Goal: Task Accomplishment & Management: Use online tool/utility

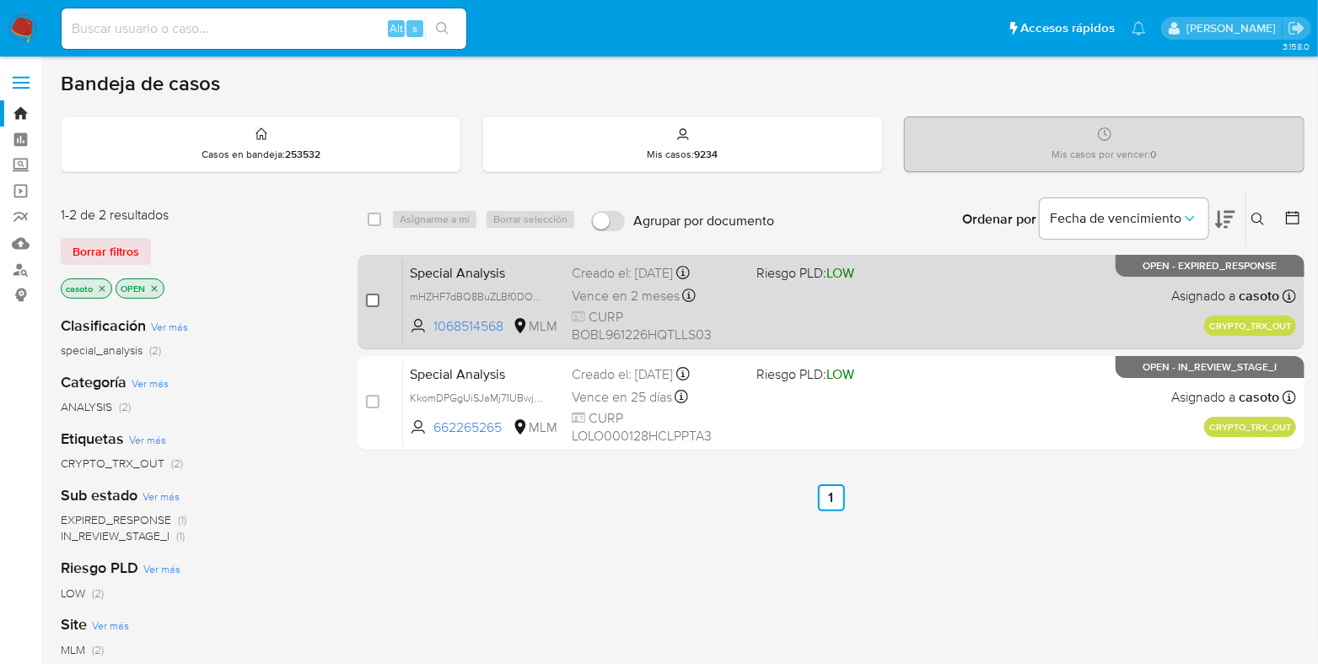
click at [370, 299] on input "checkbox" at bounding box center [372, 300] width 13 height 13
checkbox input "true"
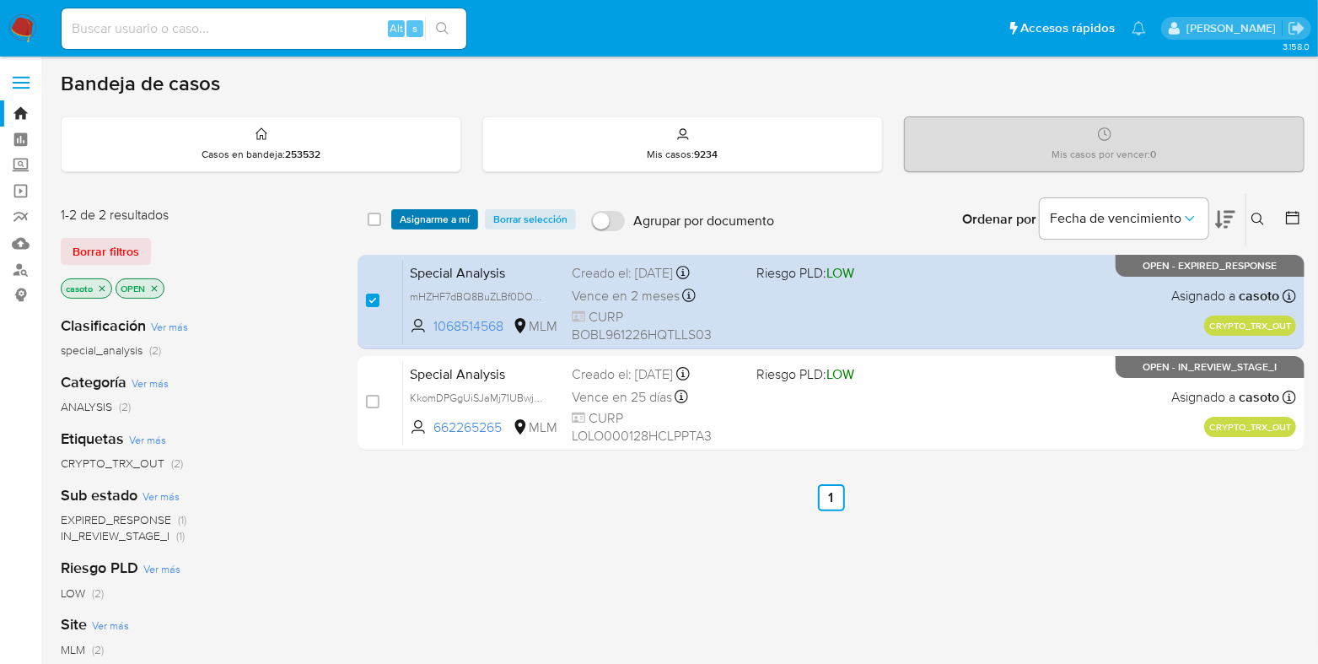
click at [432, 218] on span "Asignarme a mí" at bounding box center [435, 219] width 70 height 17
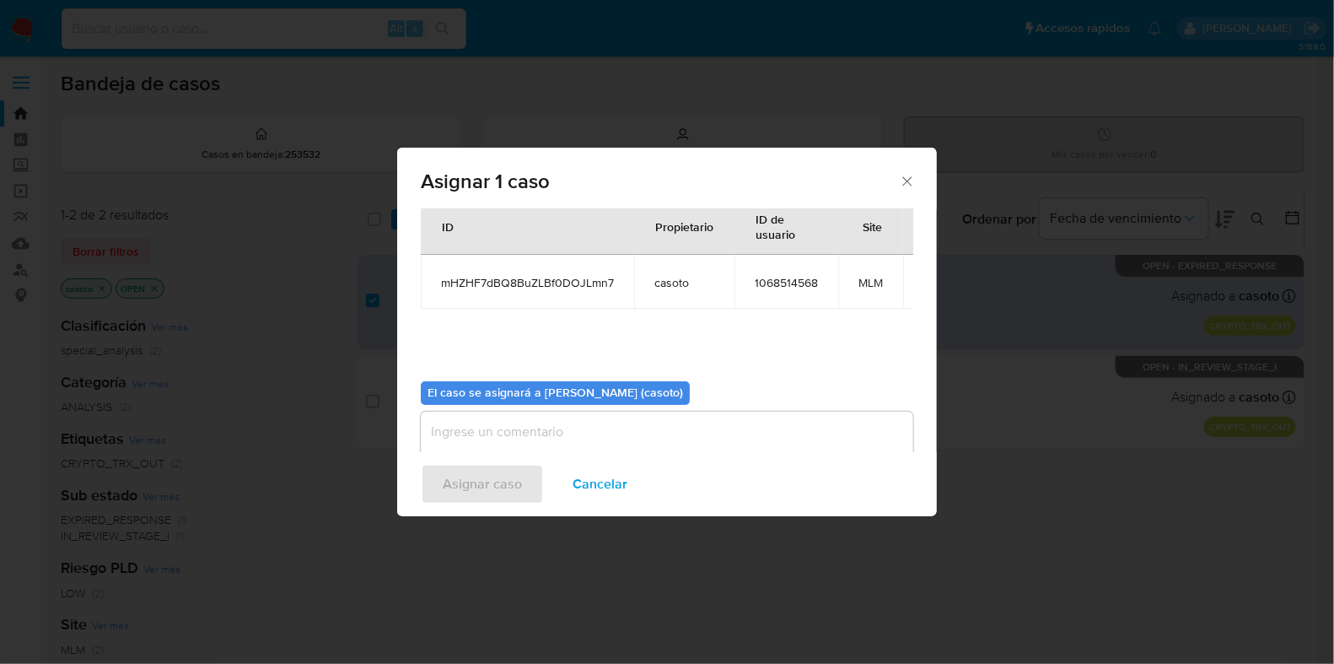
scroll to position [103, 0]
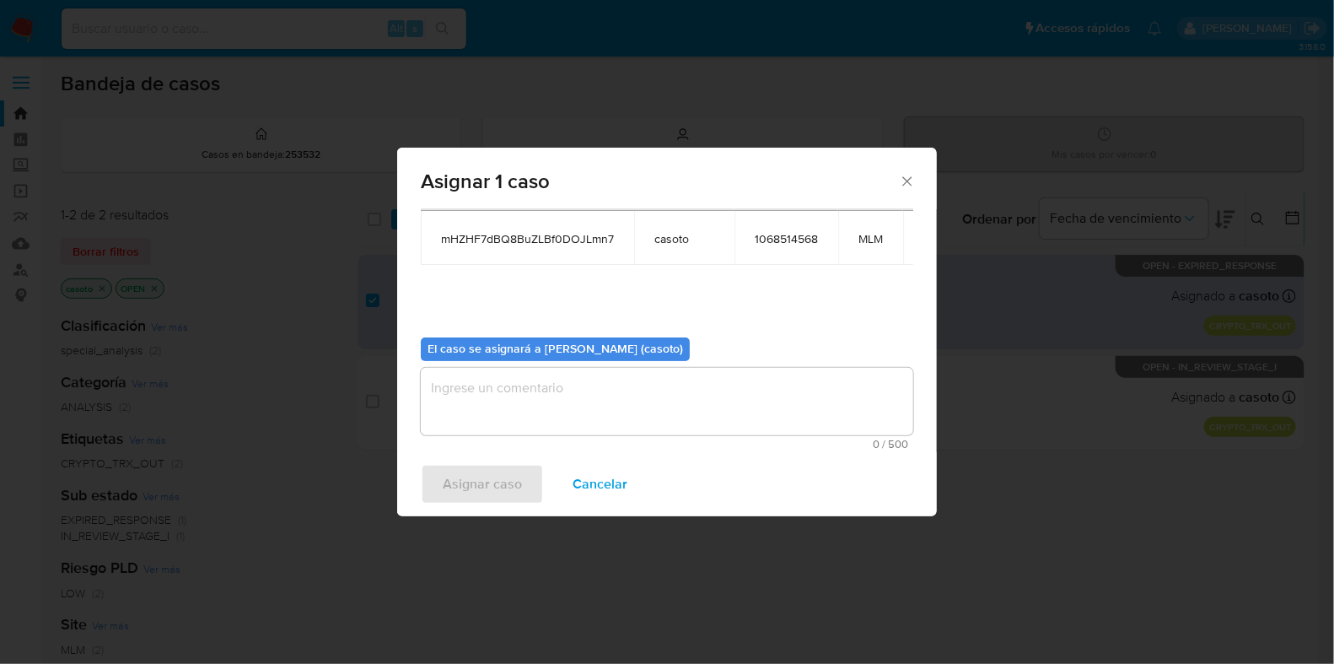
click at [649, 397] on textarea "assign-modal" at bounding box center [667, 401] width 493 height 67
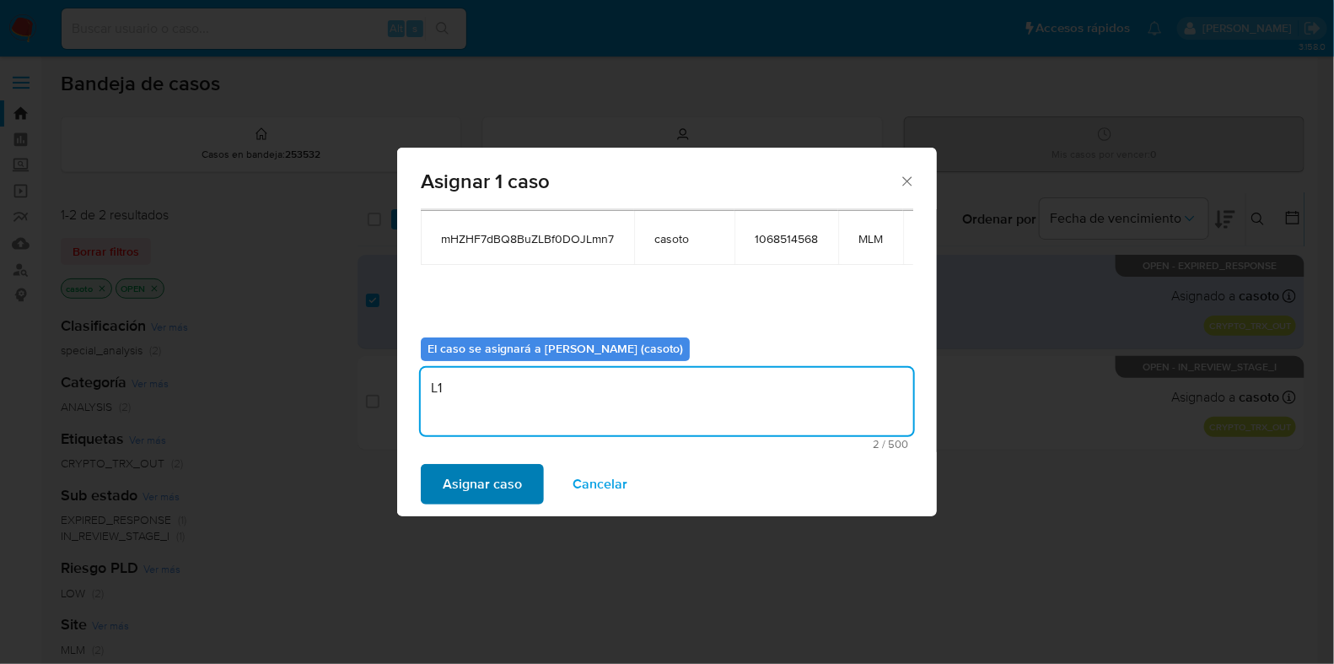
type textarea "L1"
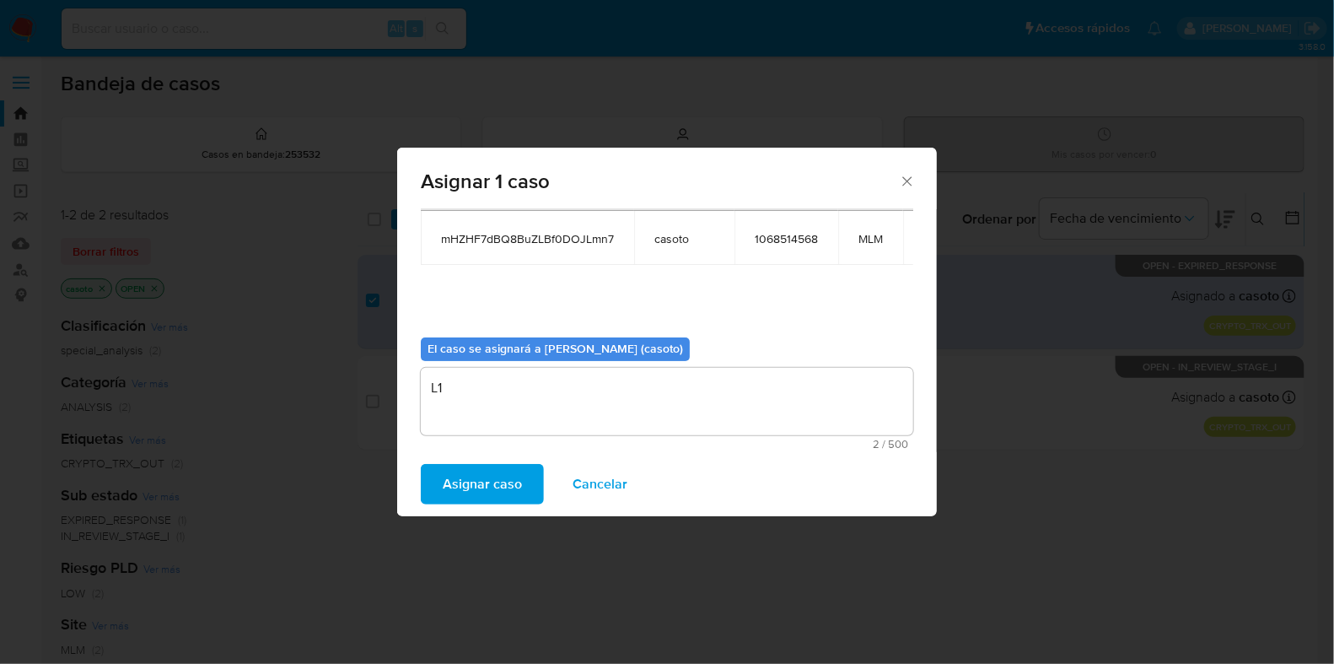
click at [439, 493] on button "Asignar caso" at bounding box center [482, 484] width 123 height 40
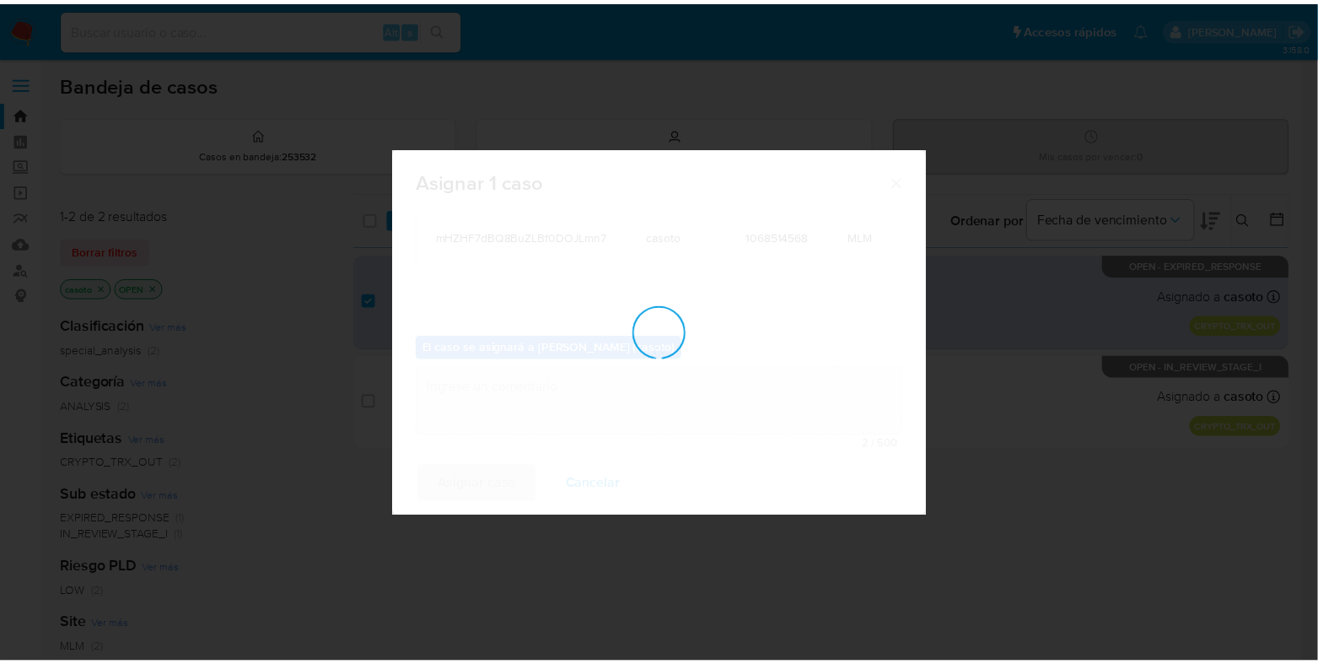
scroll to position [100, 0]
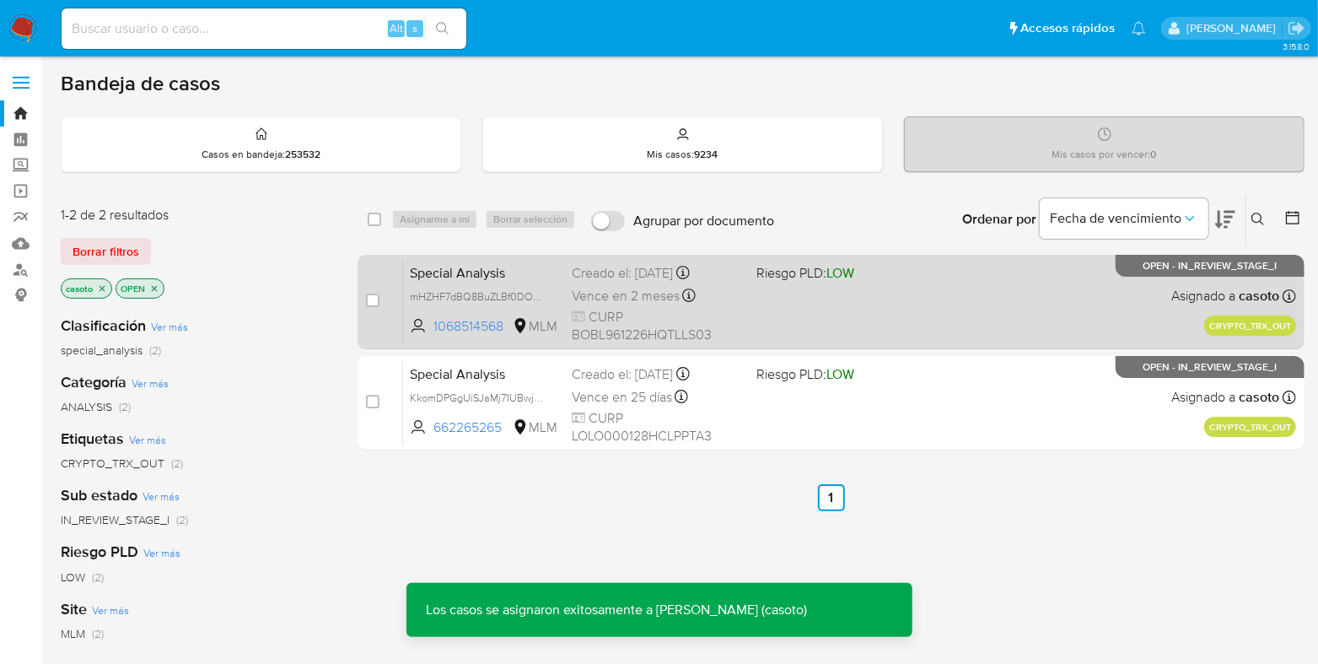
click at [874, 283] on div "Special Analysis mHZHF7dBQ8BuZLBf0DOJLmn7 1068514568 MLM Riesgo PLD: LOW Creado…" at bounding box center [849, 301] width 893 height 85
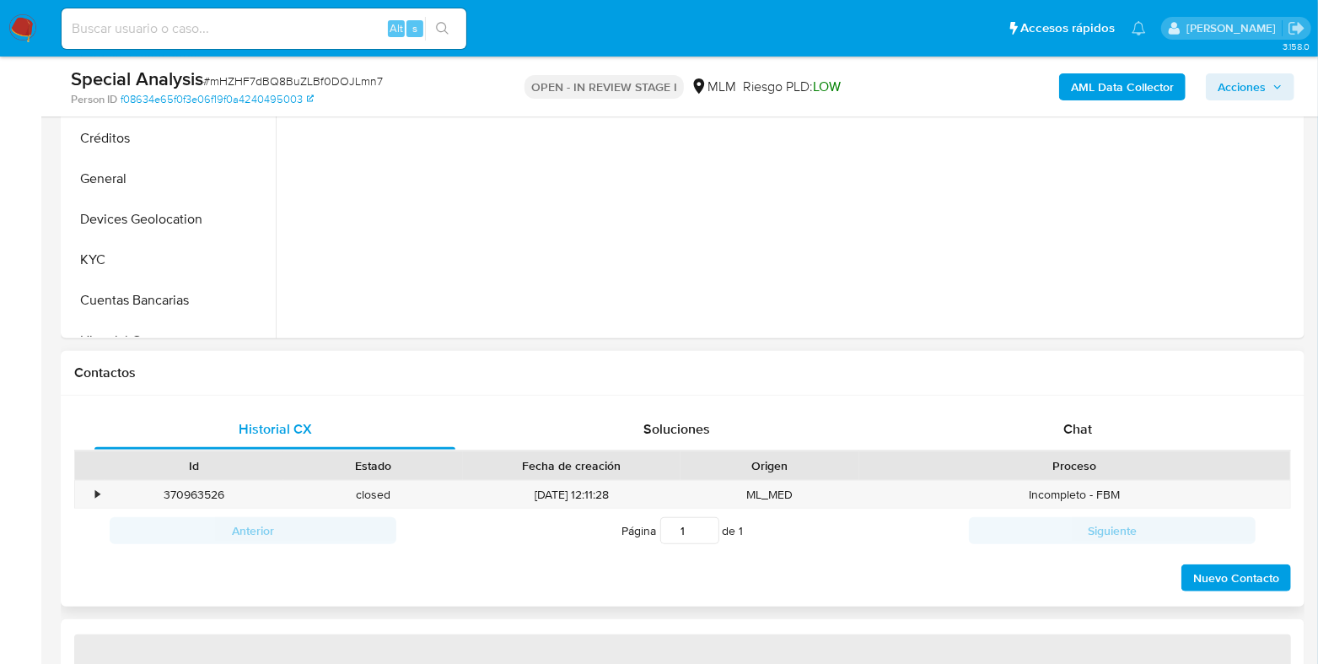
scroll to position [633, 0]
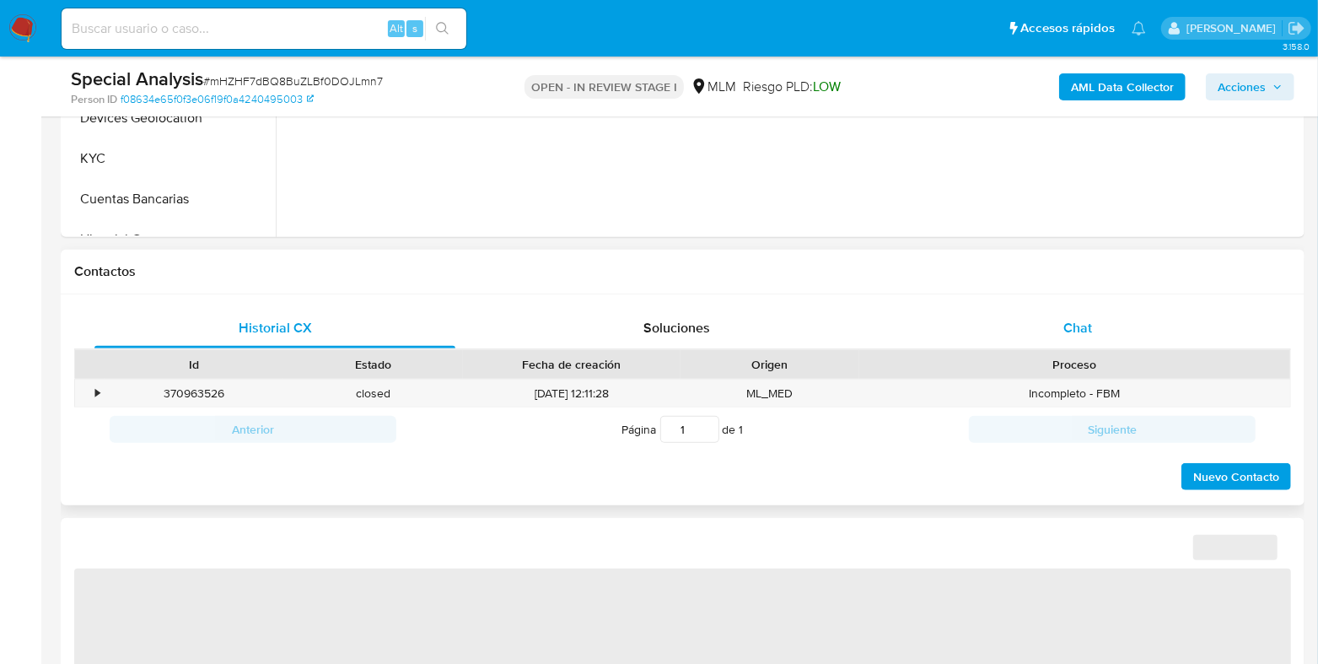
select select "10"
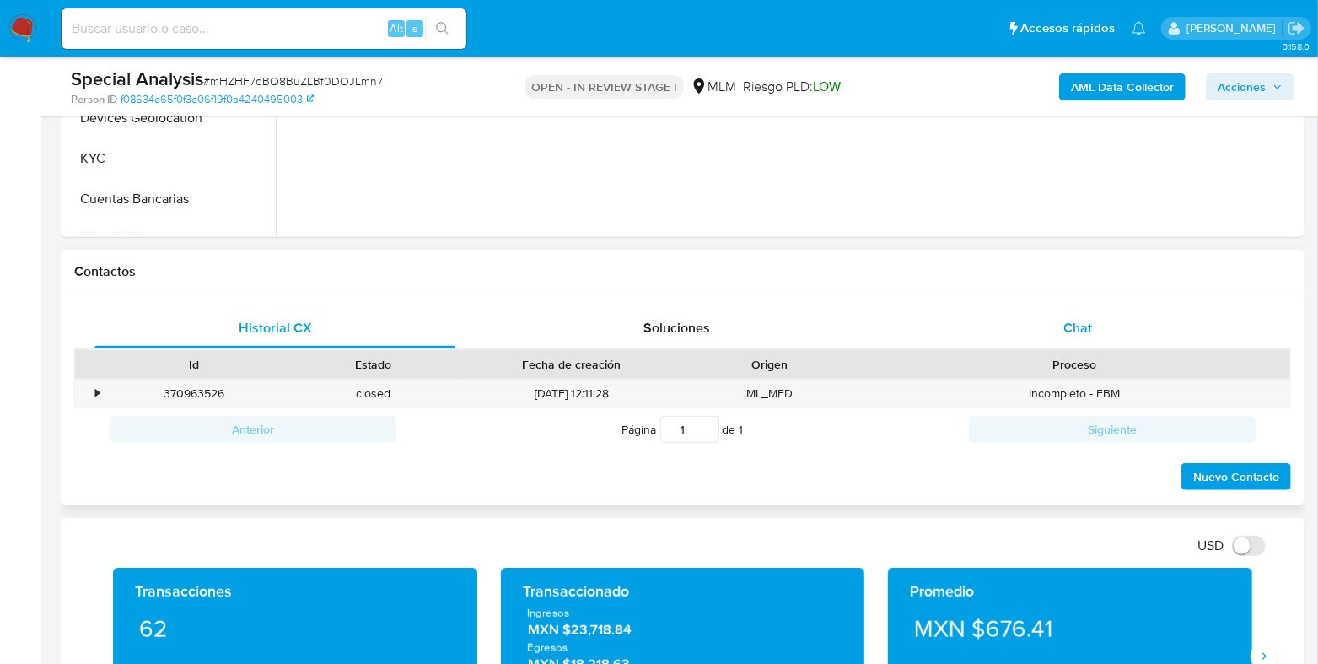
click at [1085, 327] on span "Chat" at bounding box center [1078, 327] width 29 height 19
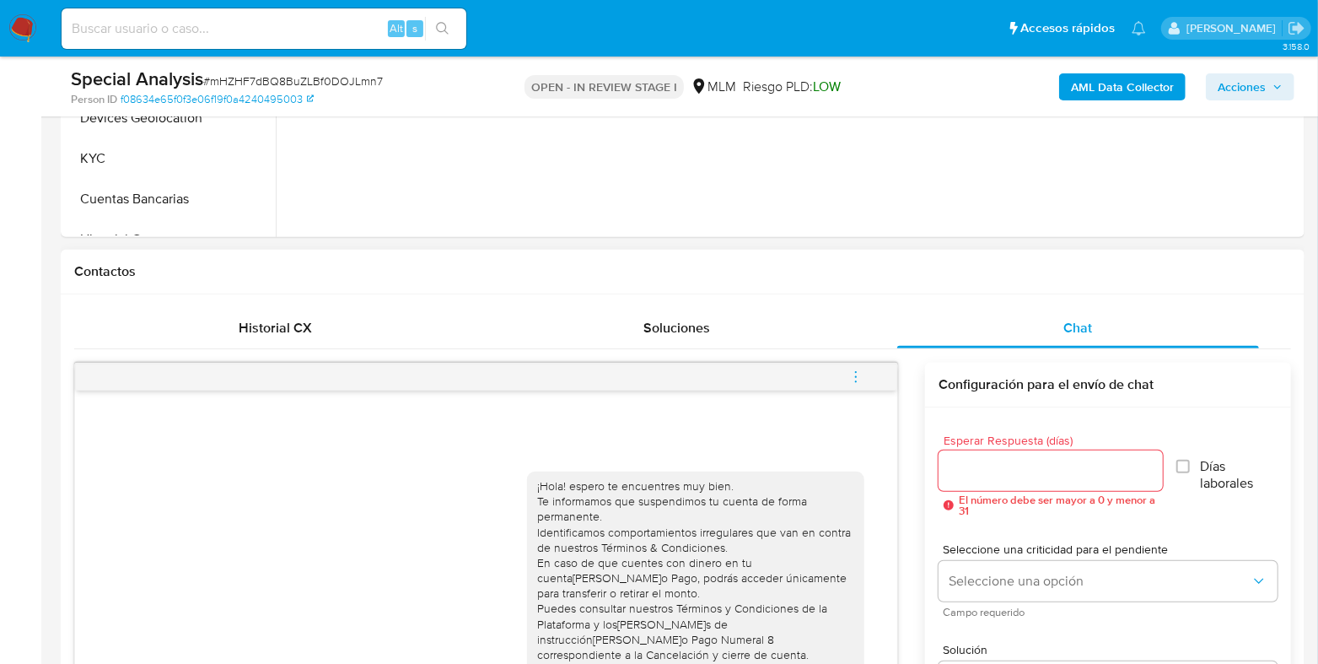
click at [851, 373] on icon "menu-action" at bounding box center [856, 376] width 15 height 15
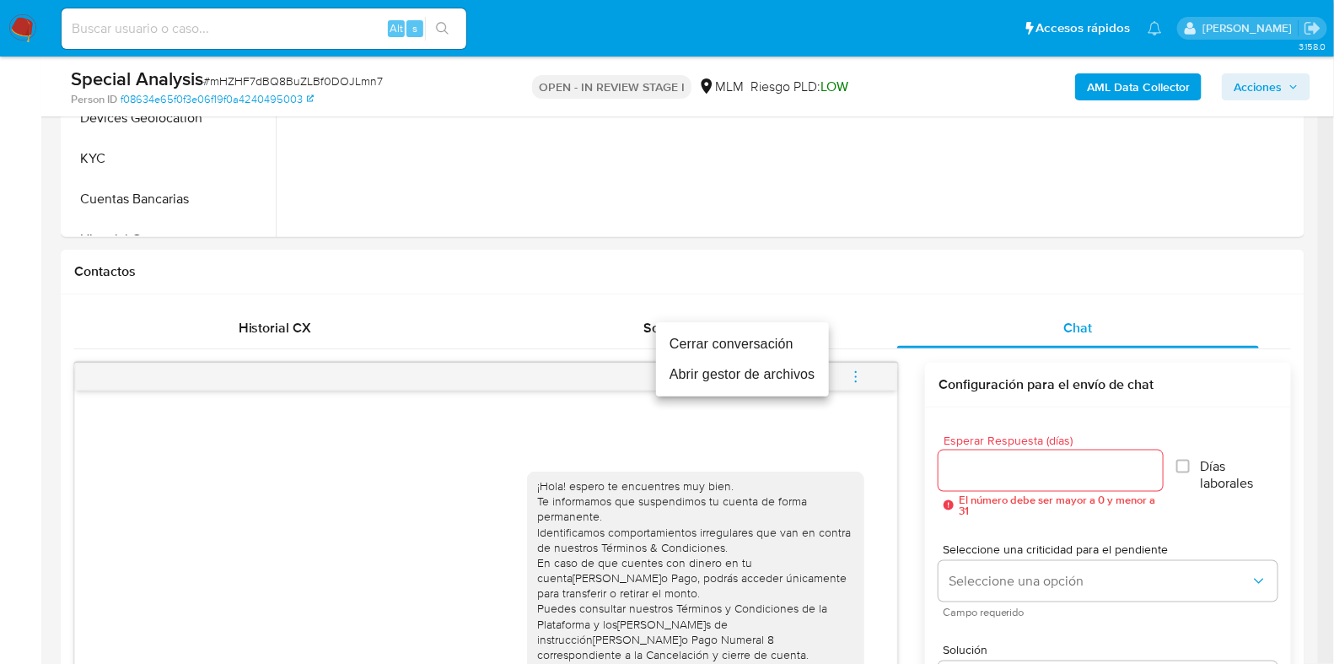
click at [679, 348] on li "Cerrar conversación" at bounding box center [742, 344] width 173 height 30
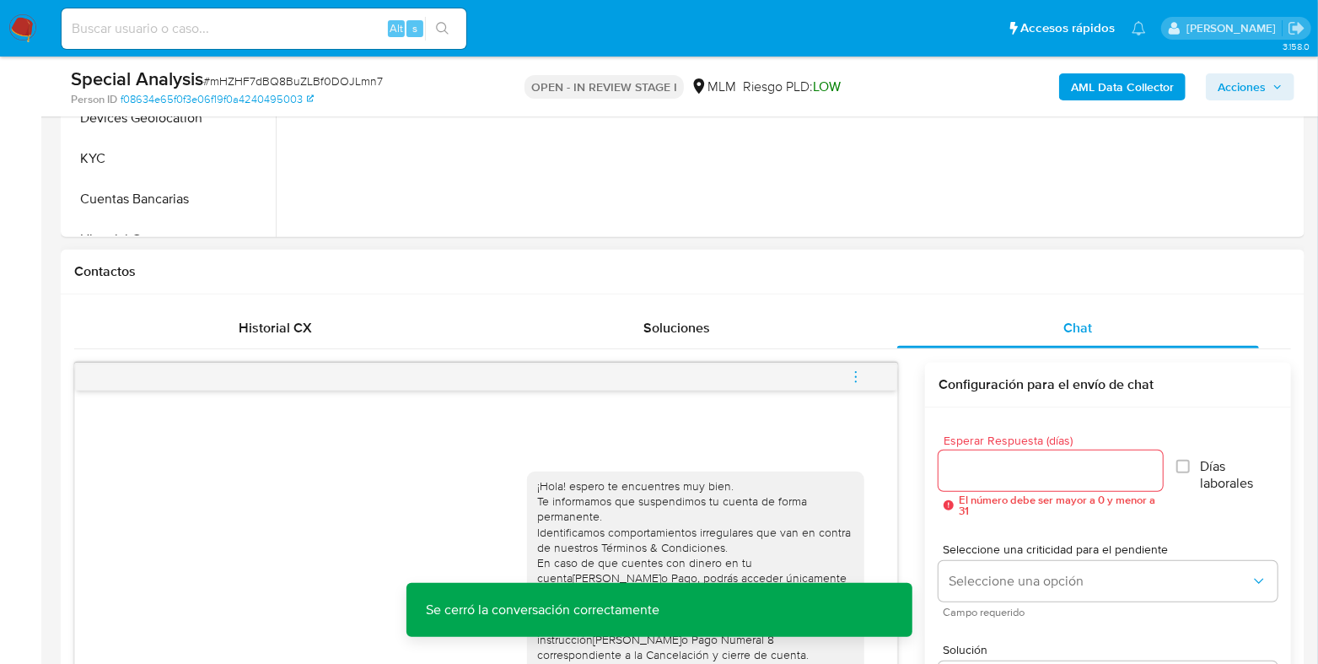
scroll to position [421, 0]
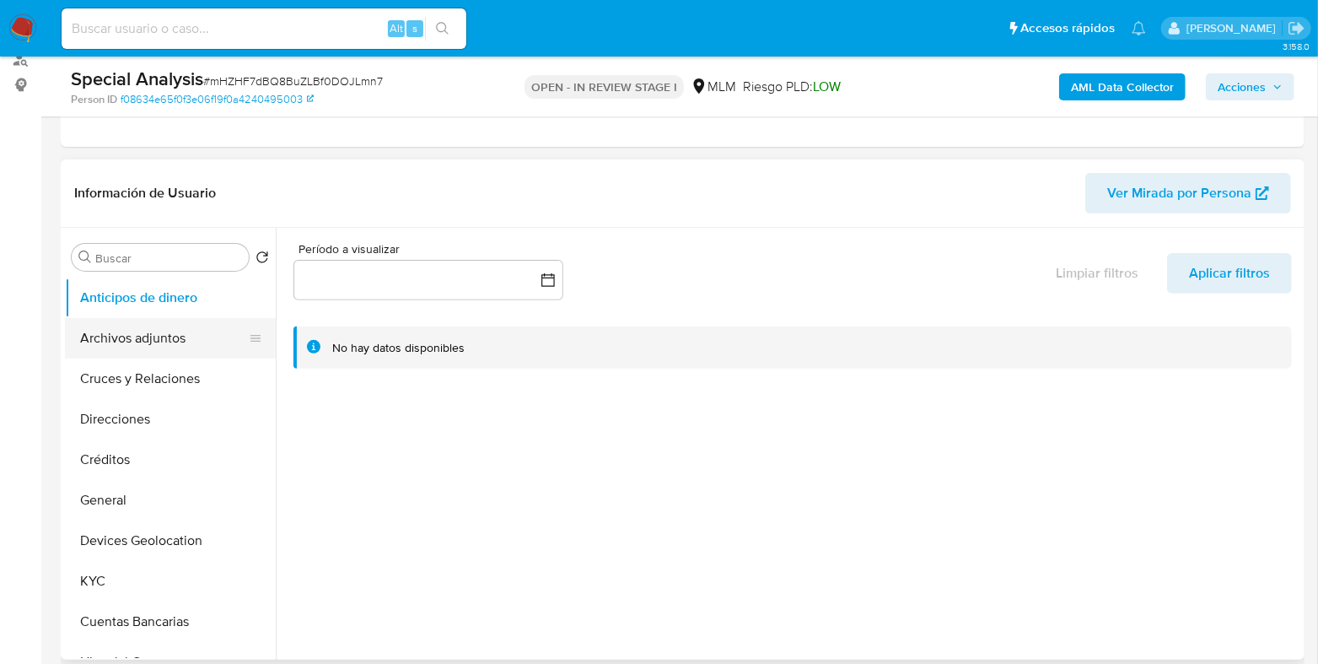
click at [160, 343] on button "Archivos adjuntos" at bounding box center [163, 338] width 197 height 40
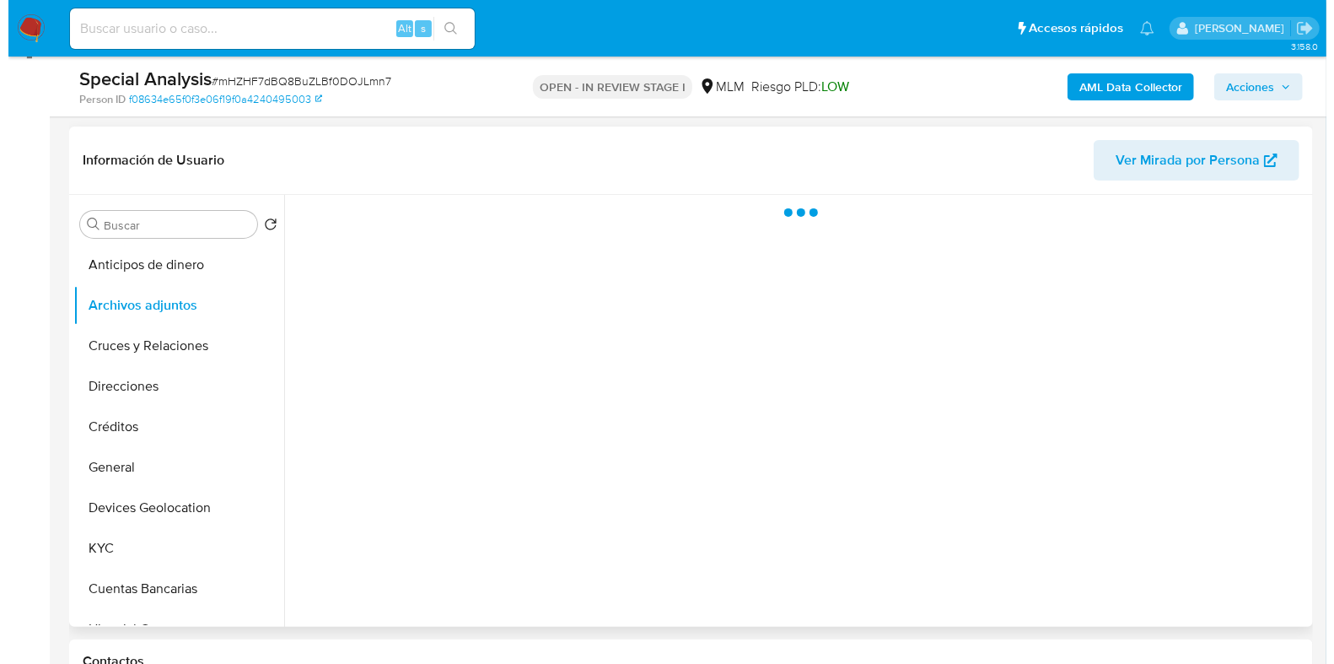
scroll to position [210, 0]
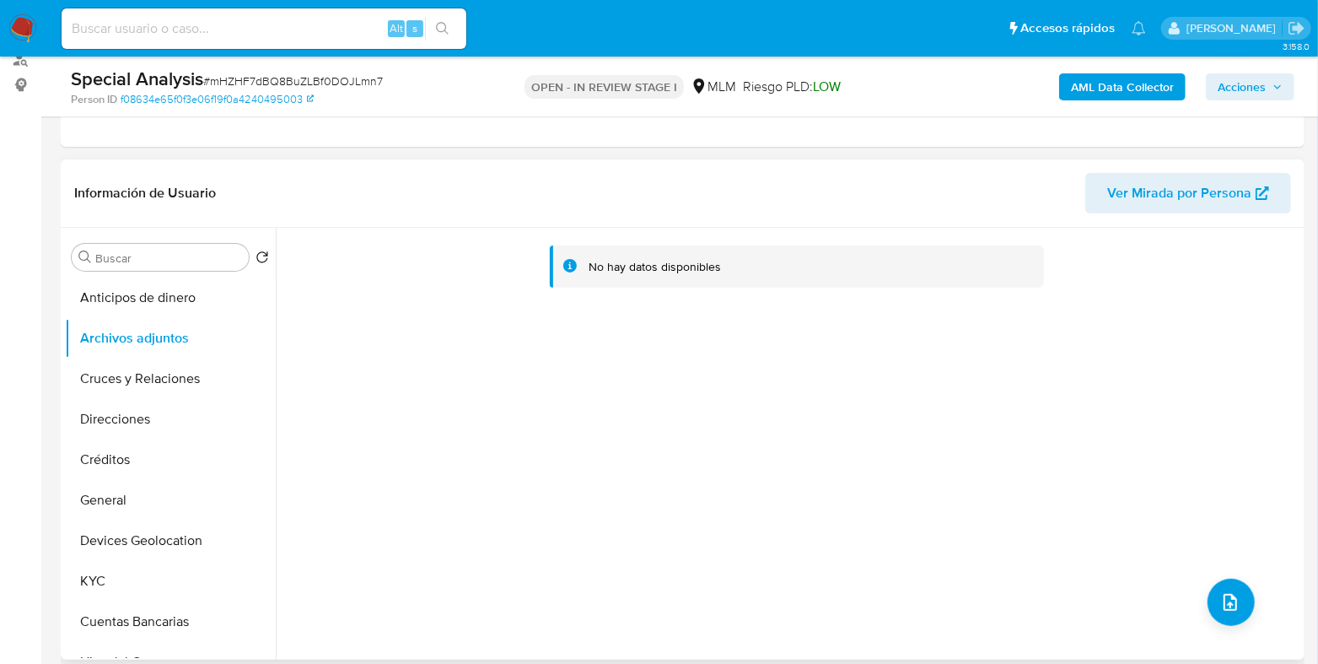
click at [1205, 583] on div "No hay datos disponibles" at bounding box center [788, 444] width 1025 height 432
click at [1210, 591] on button "upload-file" at bounding box center [1231, 602] width 47 height 47
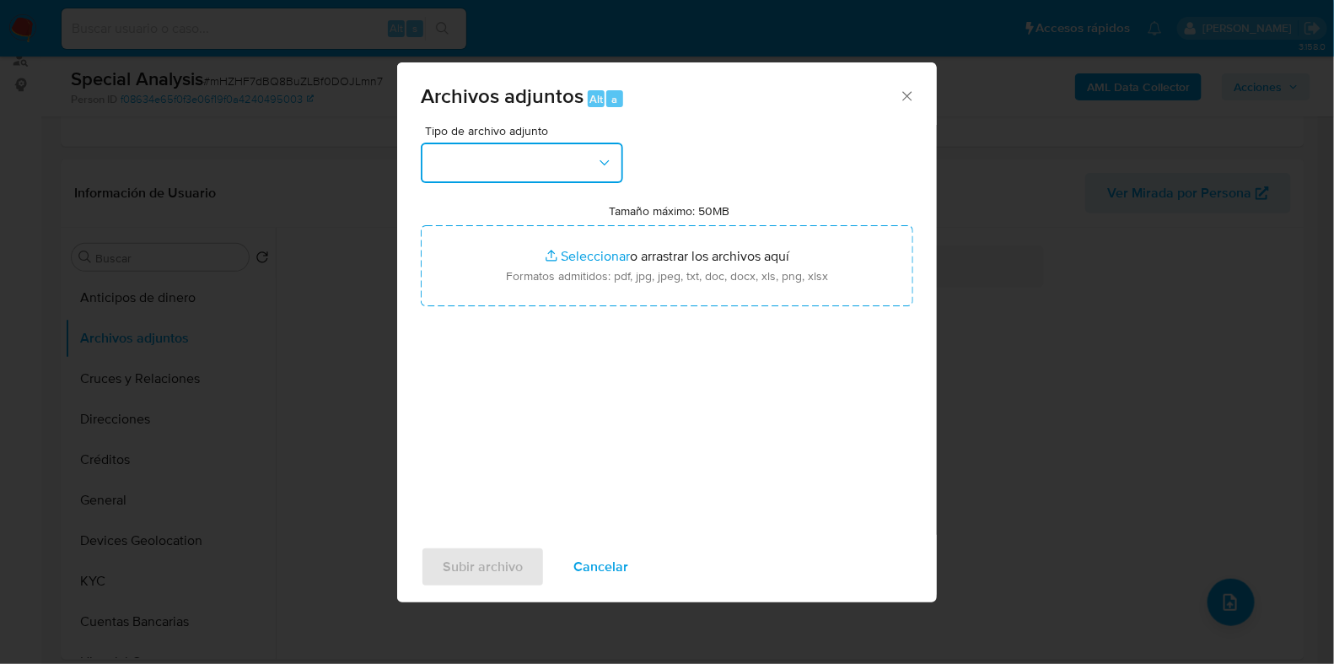
click at [502, 158] on button "button" at bounding box center [522, 163] width 202 height 40
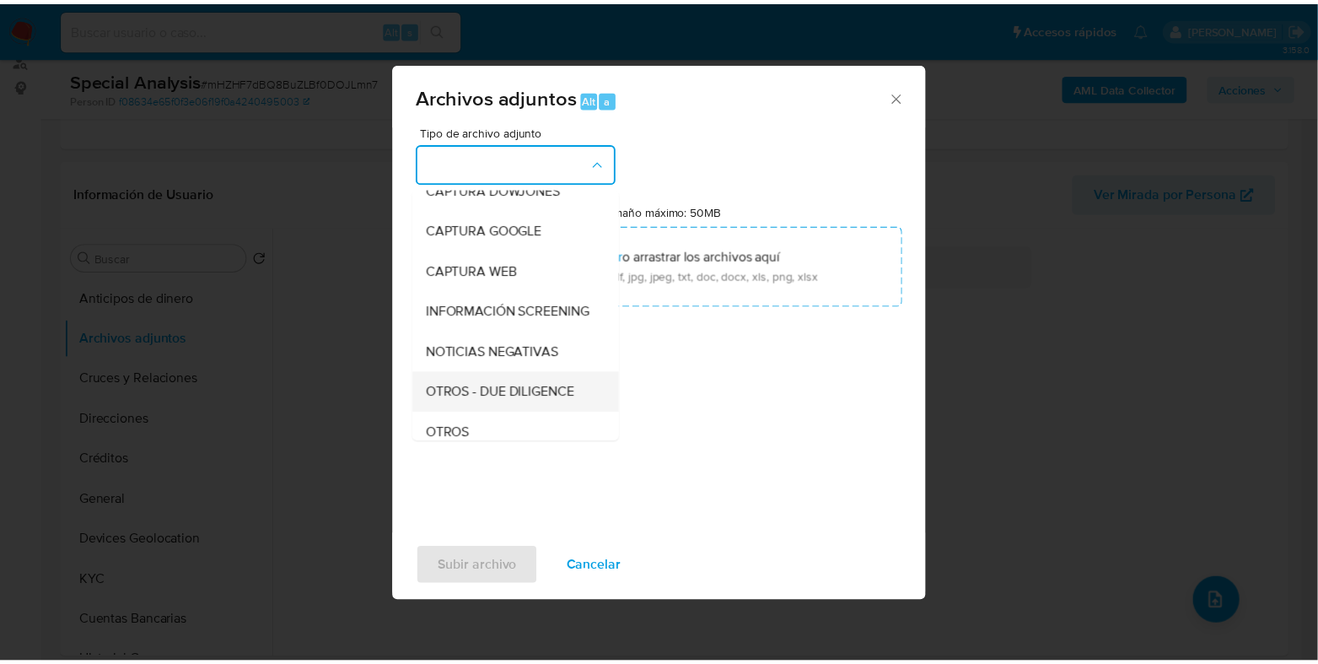
scroll to position [105, 0]
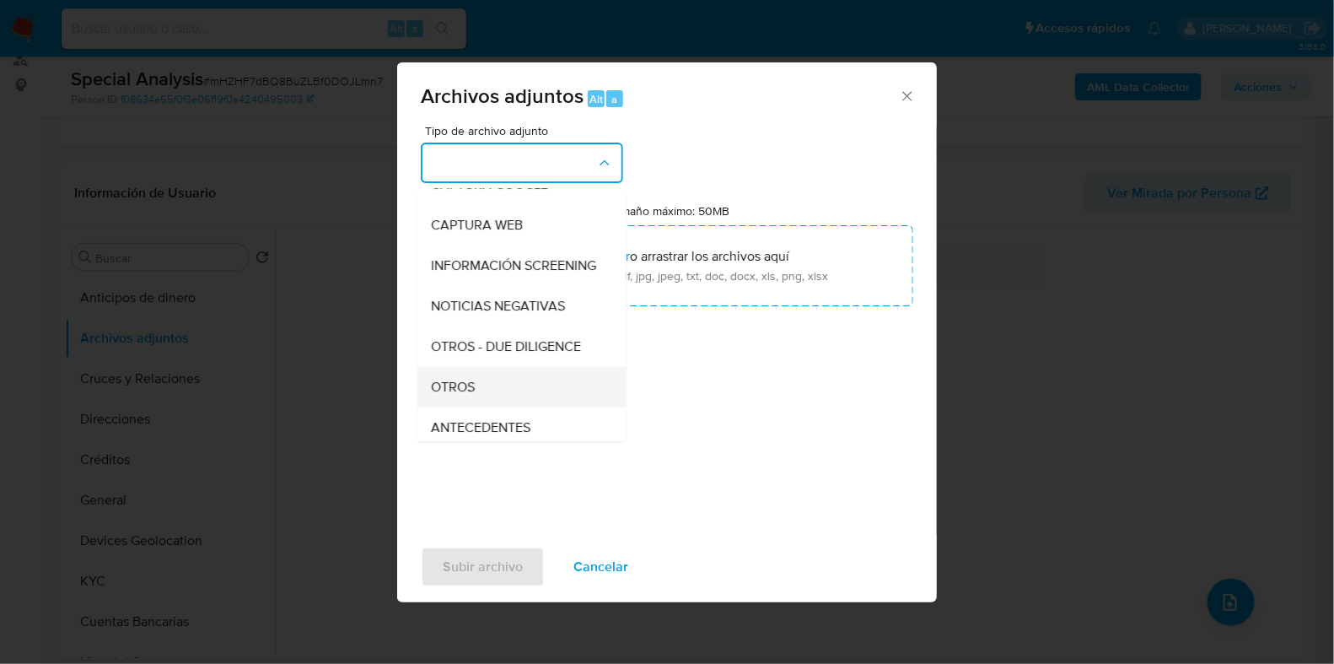
click at [464, 396] on span "OTROS" at bounding box center [453, 387] width 44 height 17
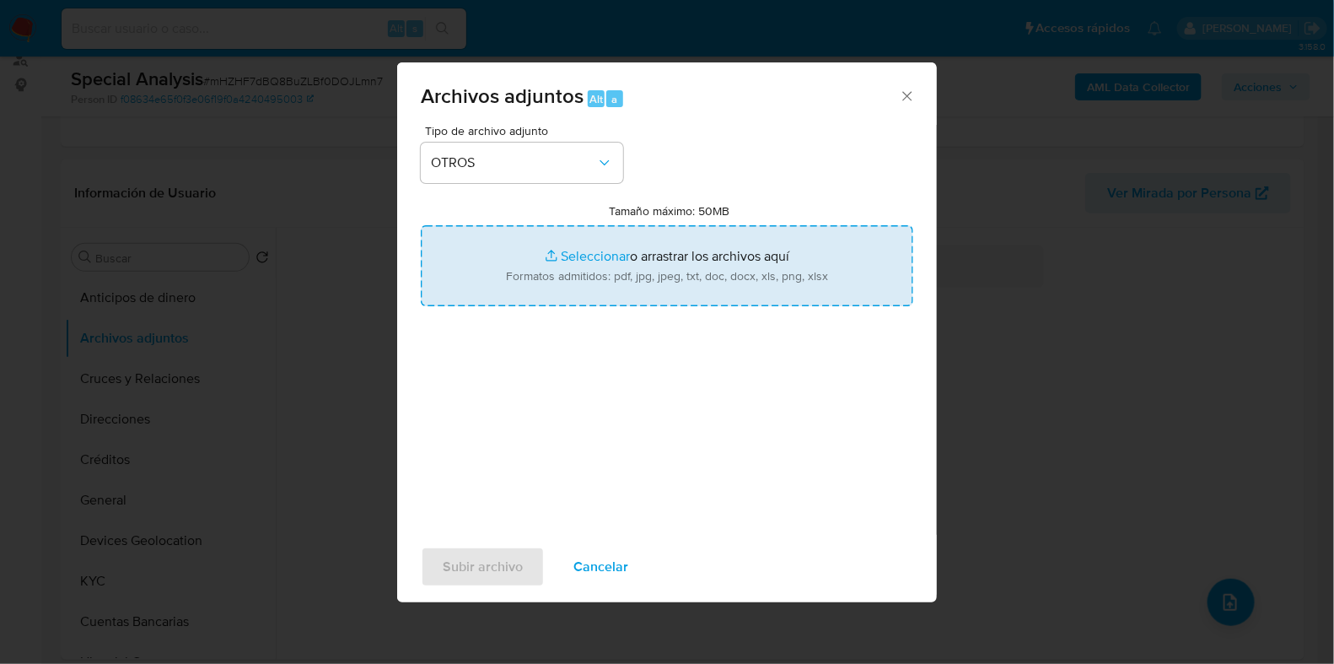
click at [579, 251] on input "Tamaño máximo: 50MB Seleccionar archivos" at bounding box center [667, 265] width 493 height 81
type input "C:\fakepath\1068514568_CARLOS[PERSON_NAME]S BALDERAS_AGO2025.pdf"
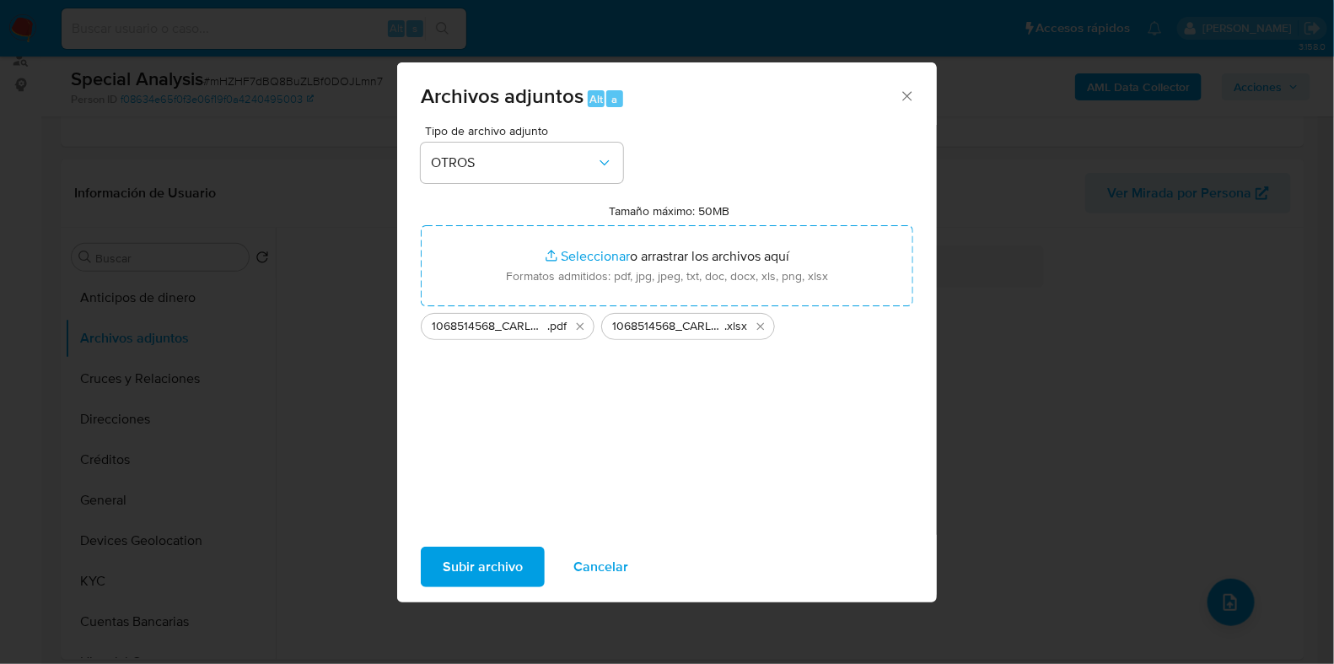
click at [465, 559] on span "Subir archivo" at bounding box center [483, 566] width 80 height 37
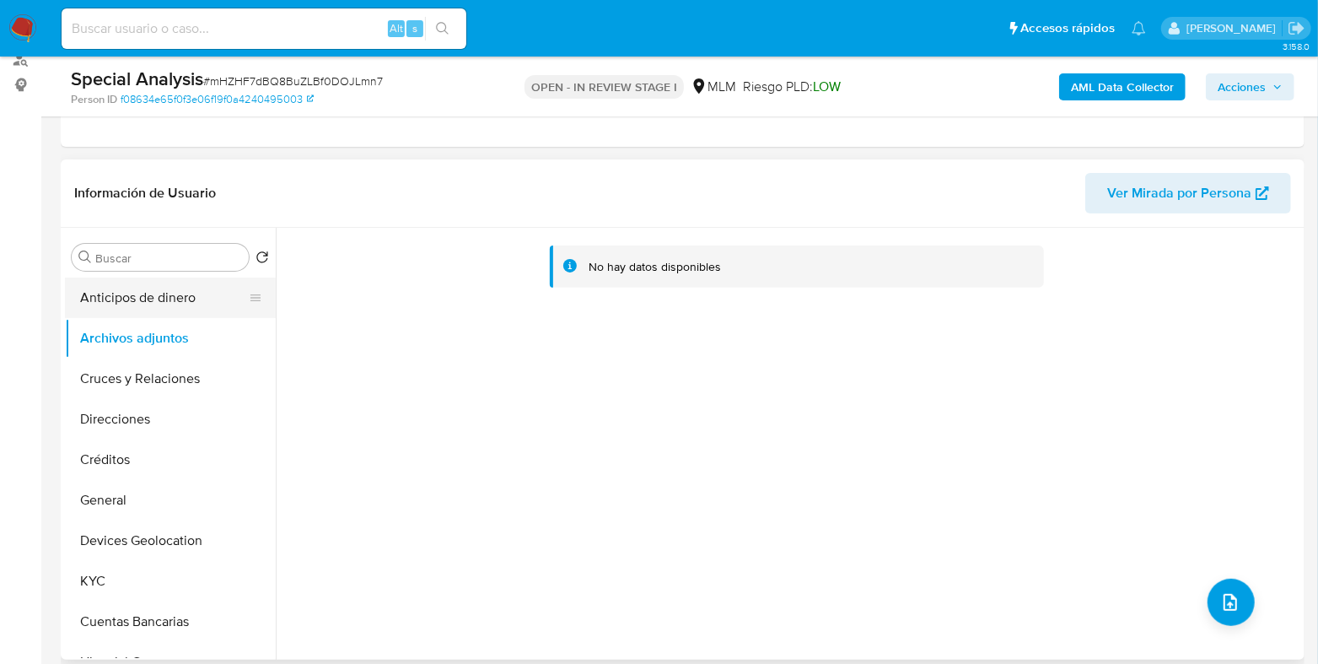
click at [162, 300] on button "Anticipos de dinero" at bounding box center [163, 298] width 197 height 40
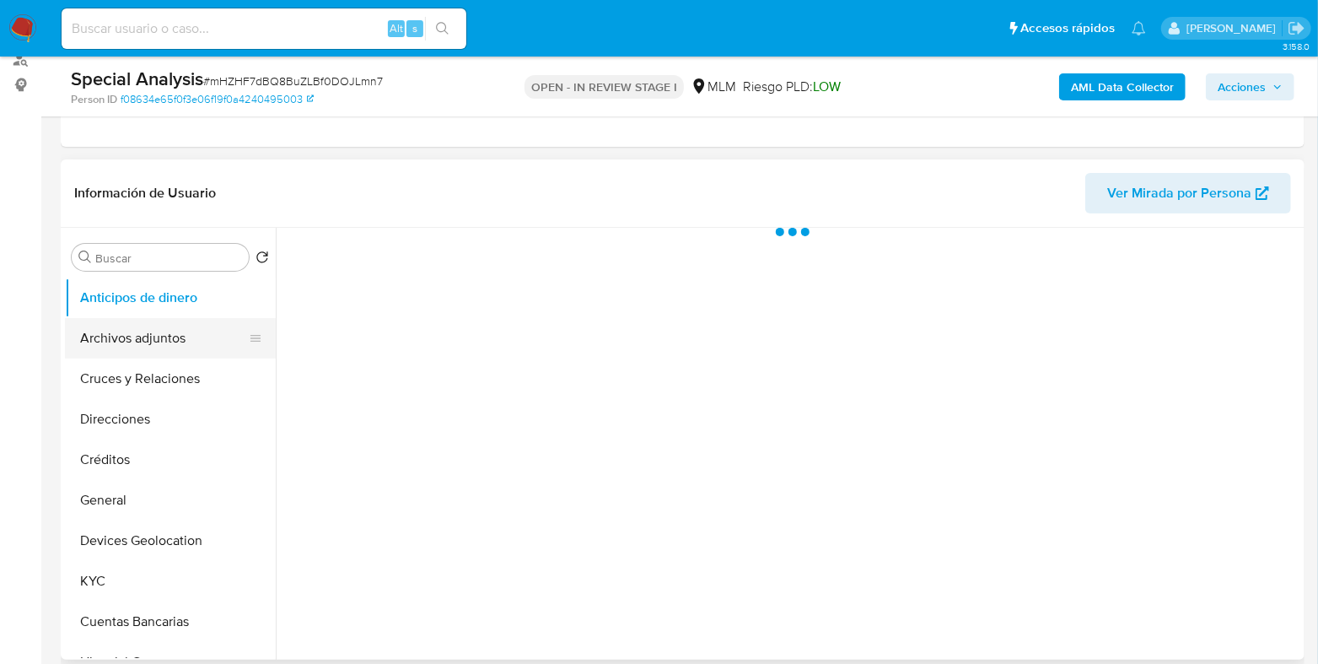
click at [149, 339] on button "Archivos adjuntos" at bounding box center [163, 338] width 197 height 40
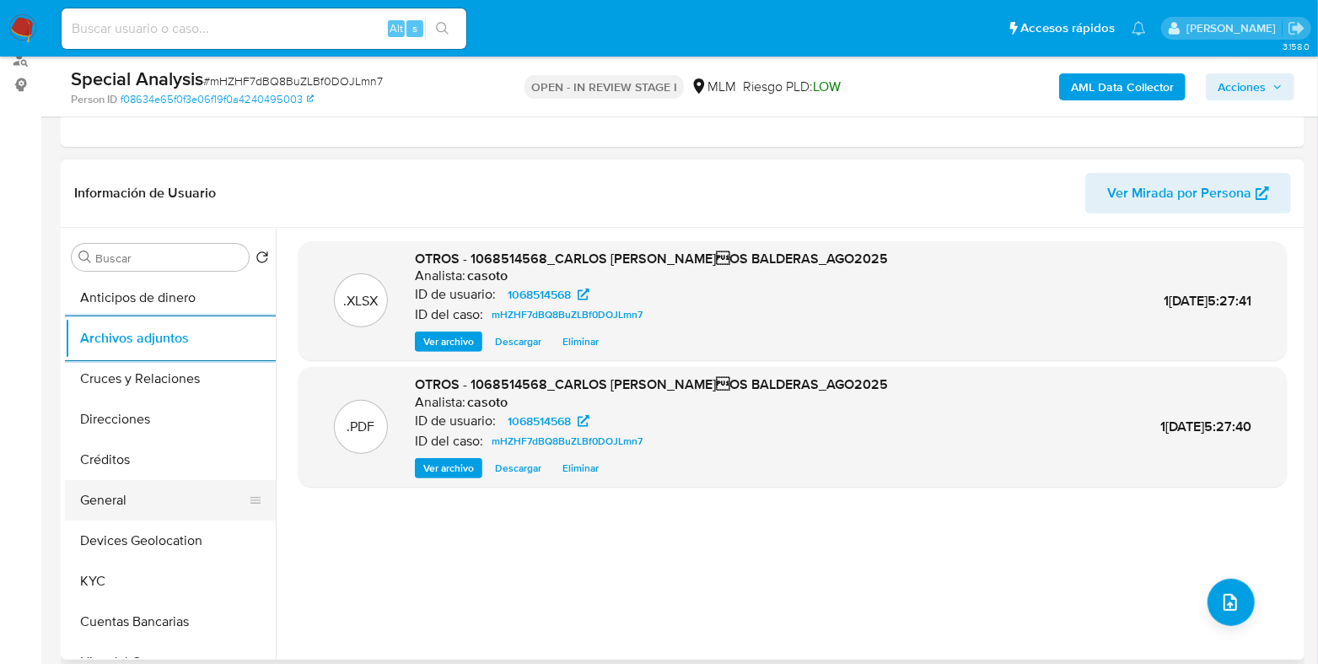
click at [166, 512] on button "General" at bounding box center [163, 500] width 197 height 40
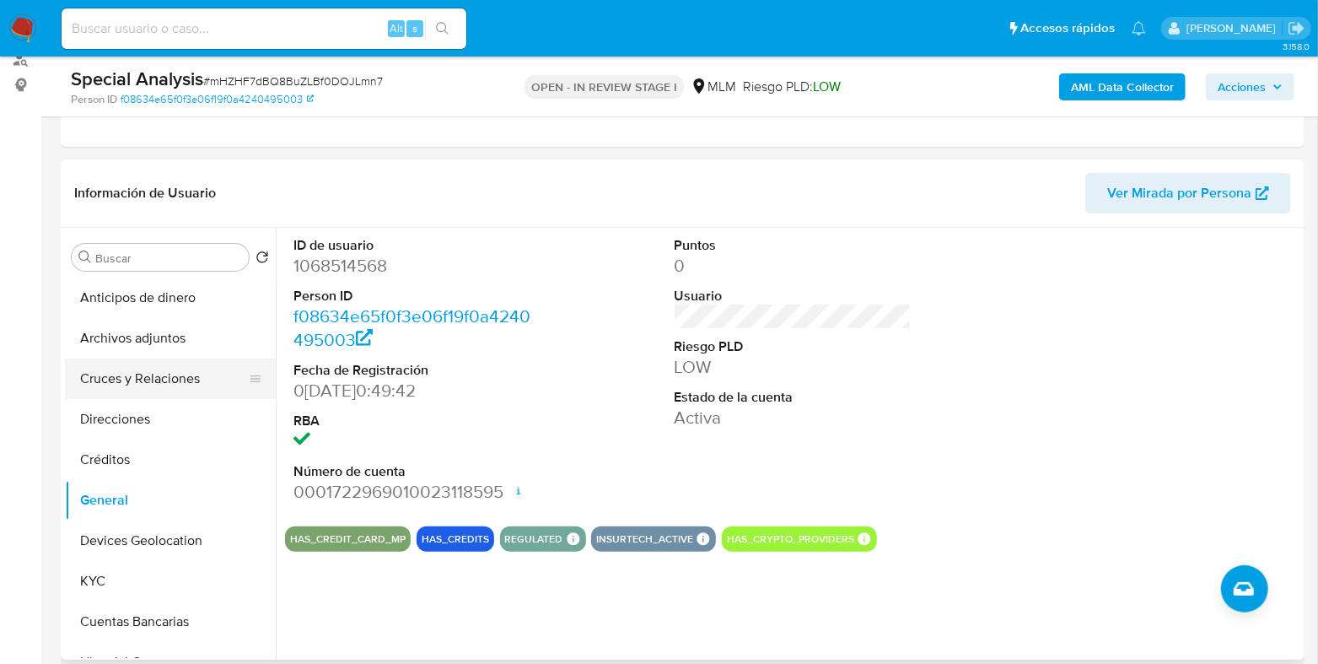
click at [160, 380] on button "Cruces y Relaciones" at bounding box center [163, 378] width 197 height 40
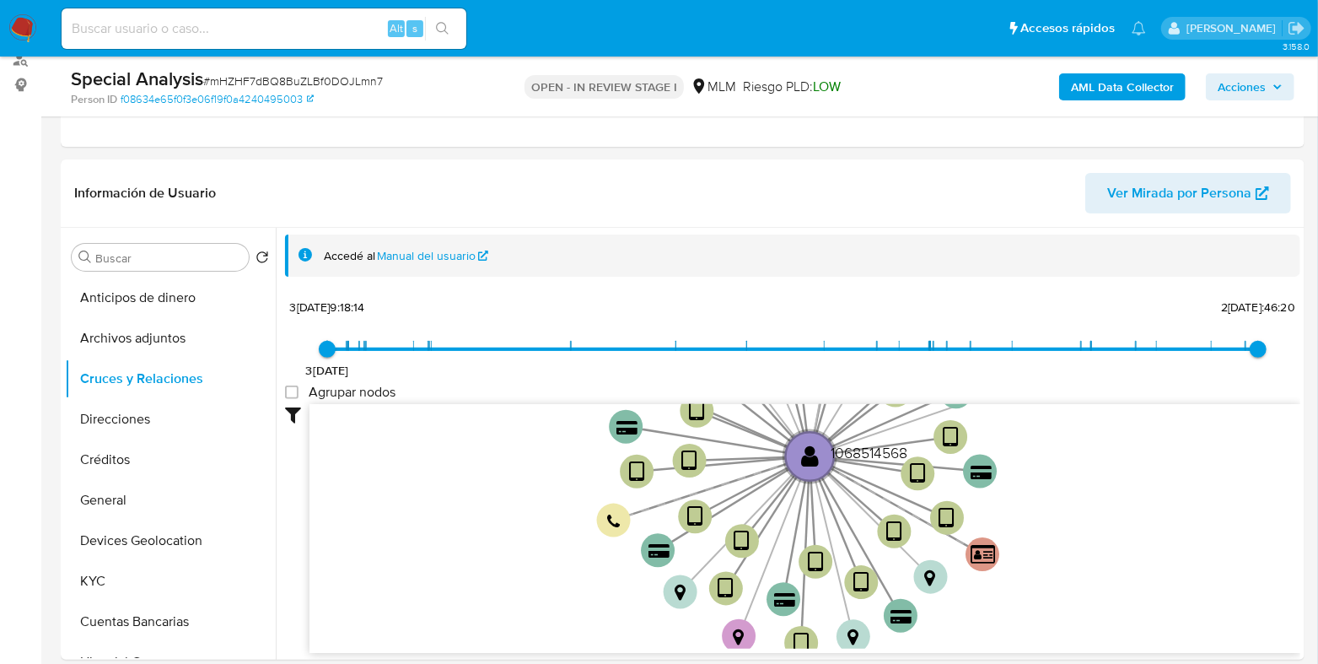
click at [1253, 89] on span "Acciones" at bounding box center [1242, 86] width 48 height 27
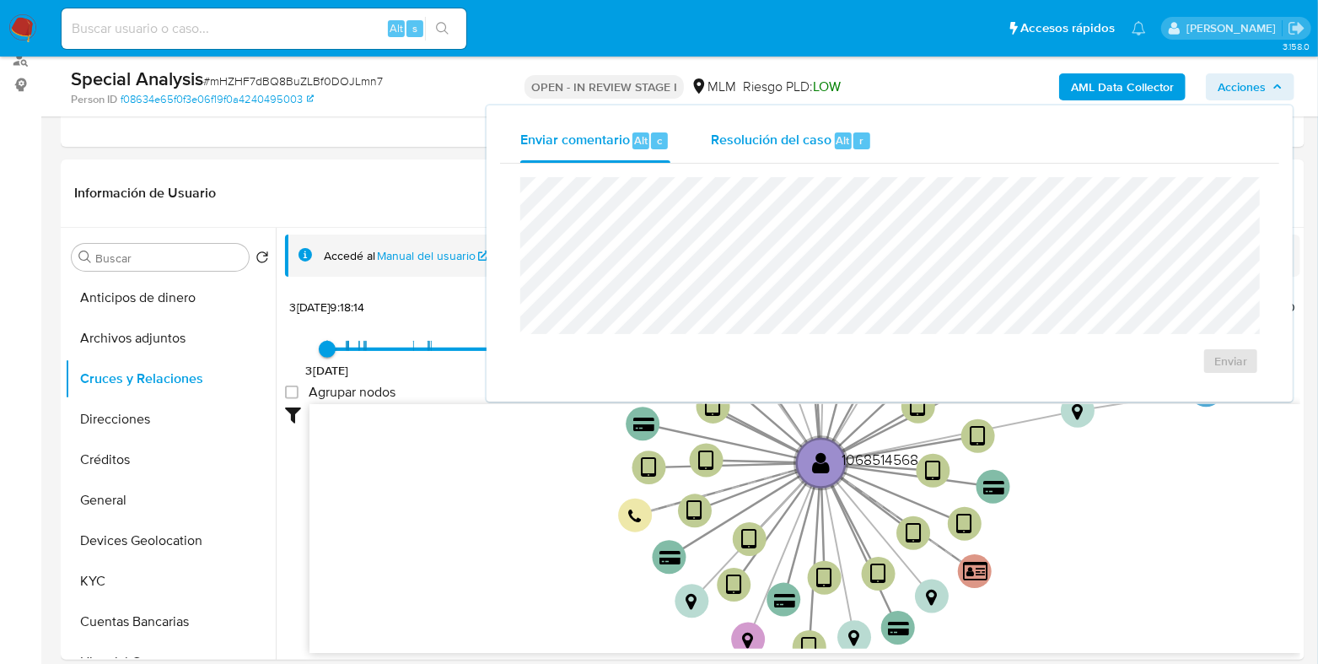
click at [808, 152] on div "Resolución del caso Alt r" at bounding box center [791, 141] width 161 height 44
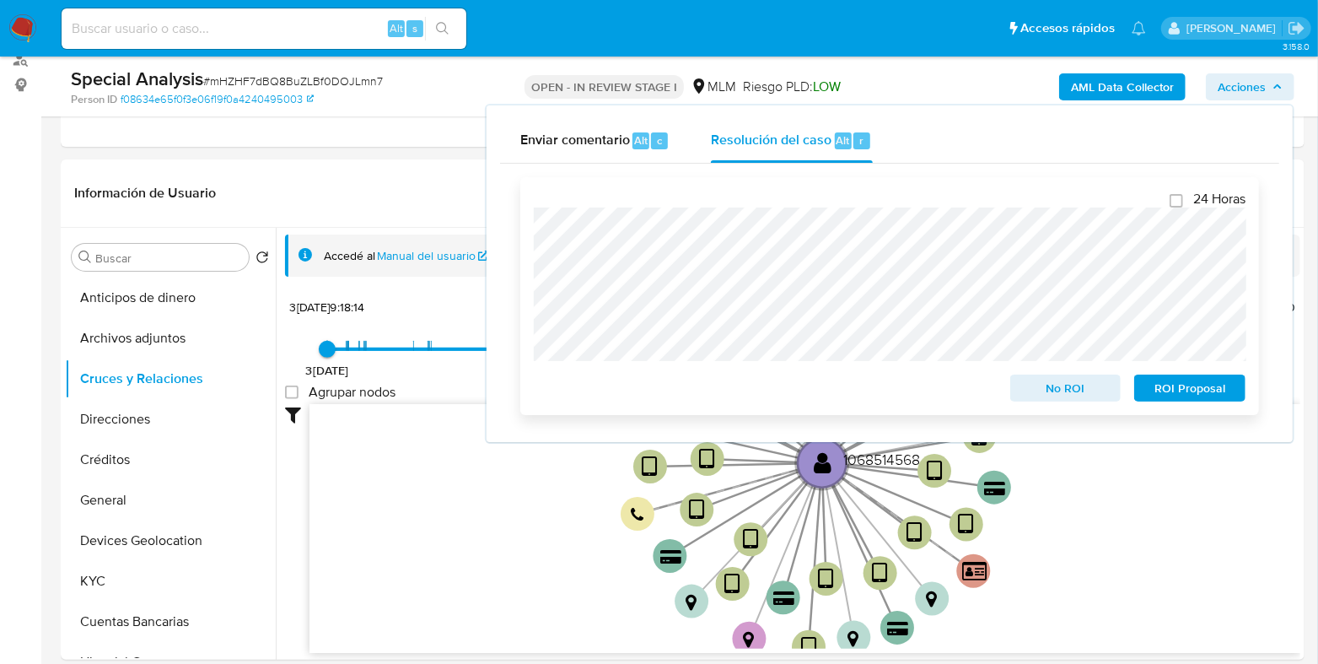
click at [1176, 387] on span "ROI Proposal" at bounding box center [1190, 388] width 88 height 24
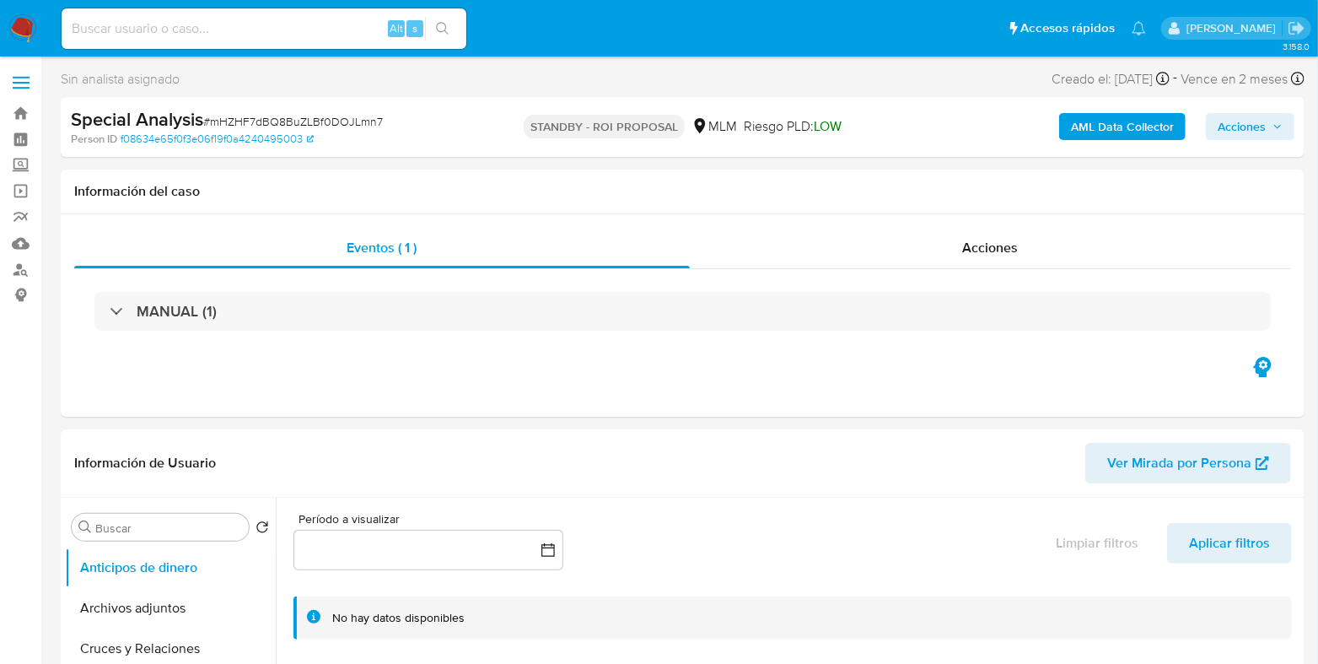
select select "10"
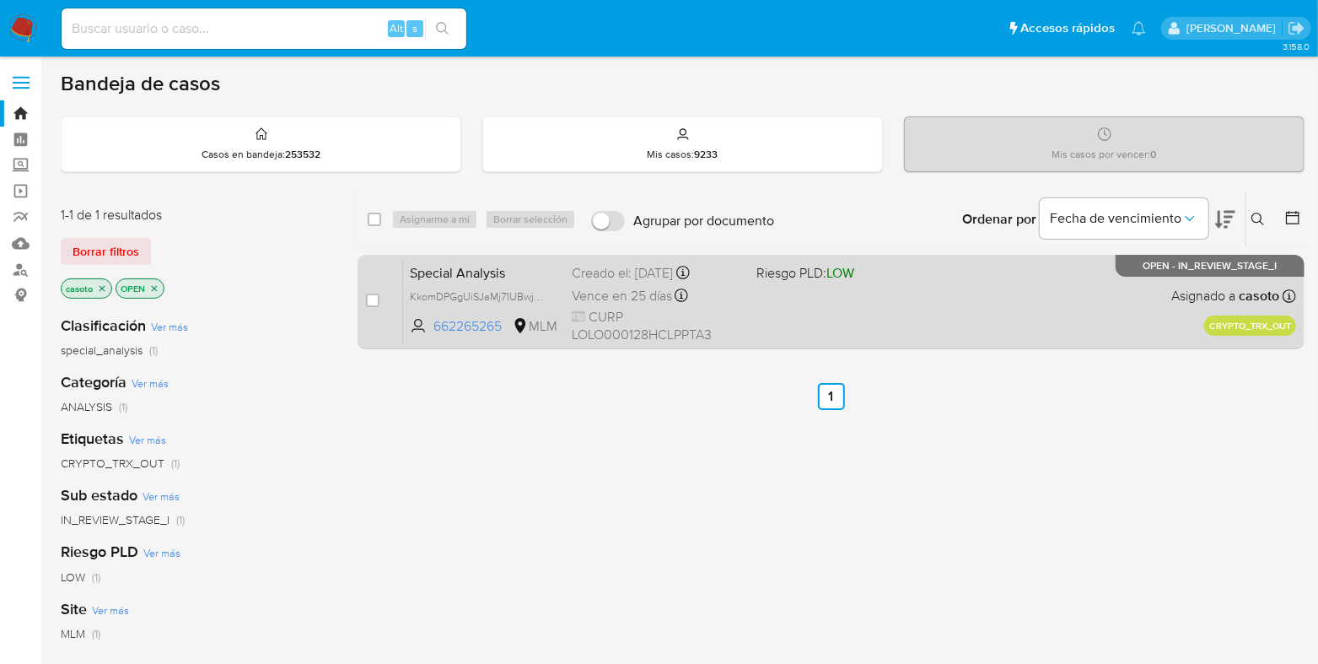
click at [890, 315] on div "Special Analysis KkomDPGgUiSJaMj71UBwjqa0 662265265 MLM Riesgo PLD: LOW Creado …" at bounding box center [849, 301] width 893 height 85
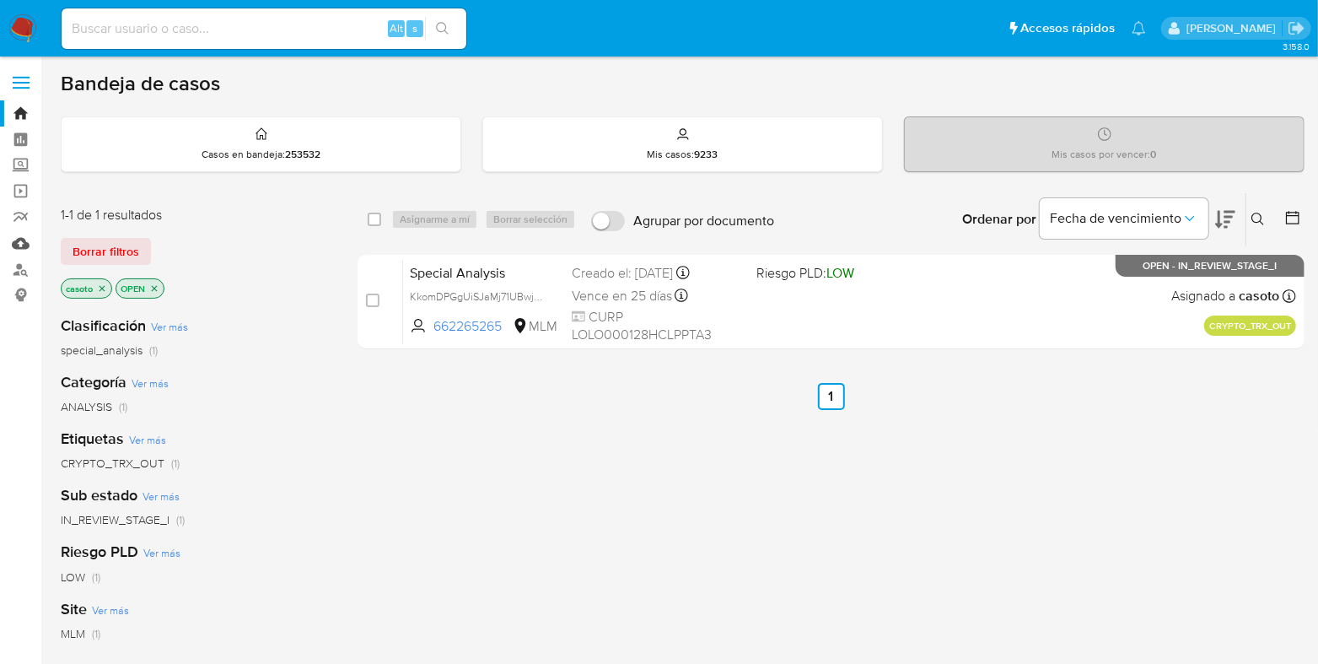
click at [17, 248] on link "Mulan" at bounding box center [100, 243] width 201 height 26
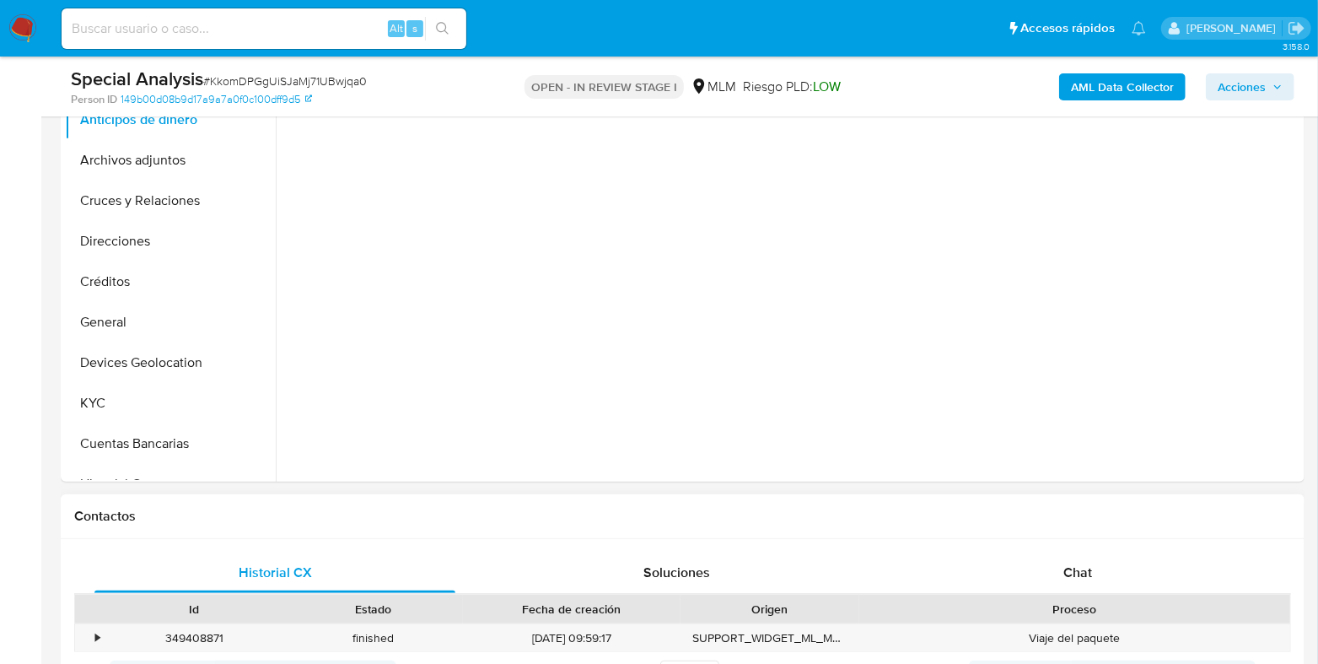
scroll to position [421, 0]
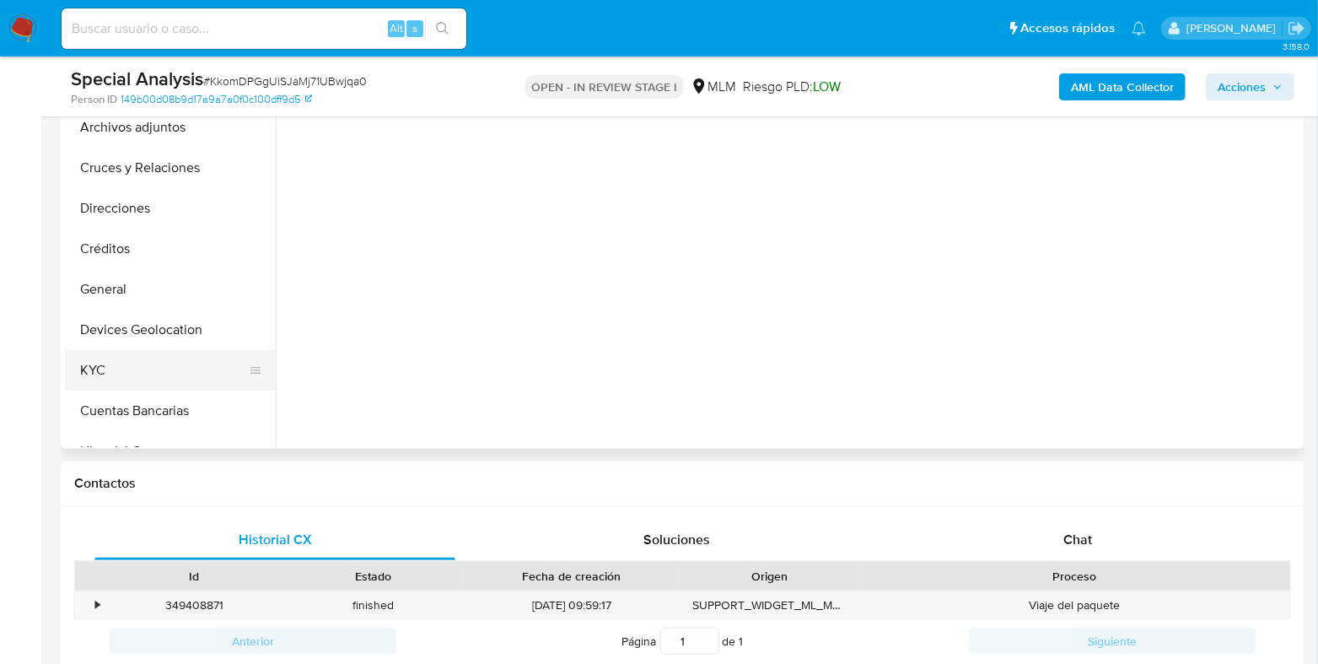
click at [139, 380] on button "KYC" at bounding box center [163, 370] width 197 height 40
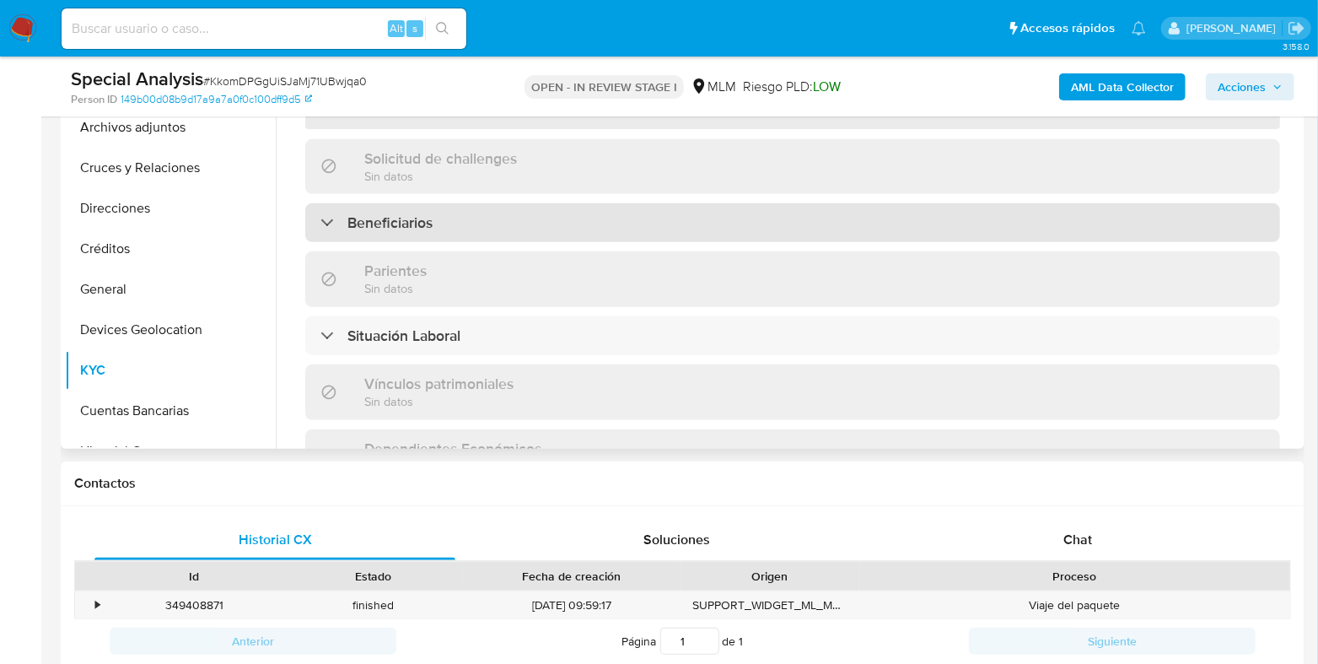
select select "10"
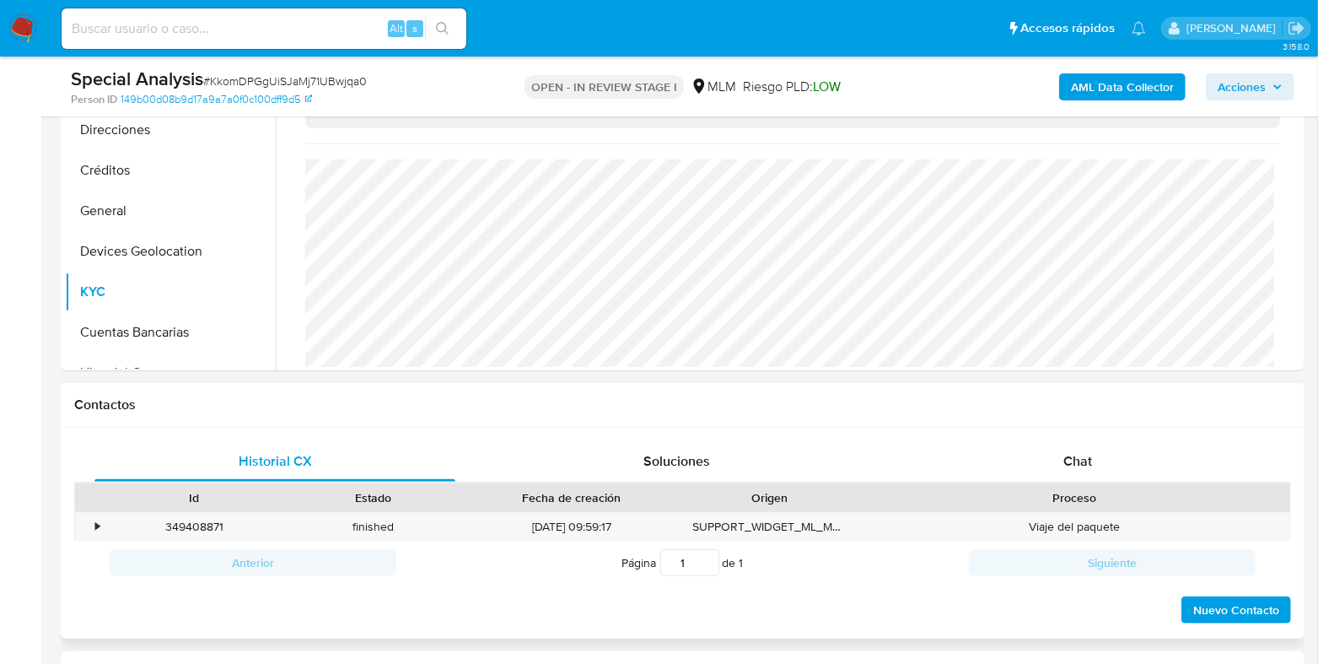
scroll to position [633, 0]
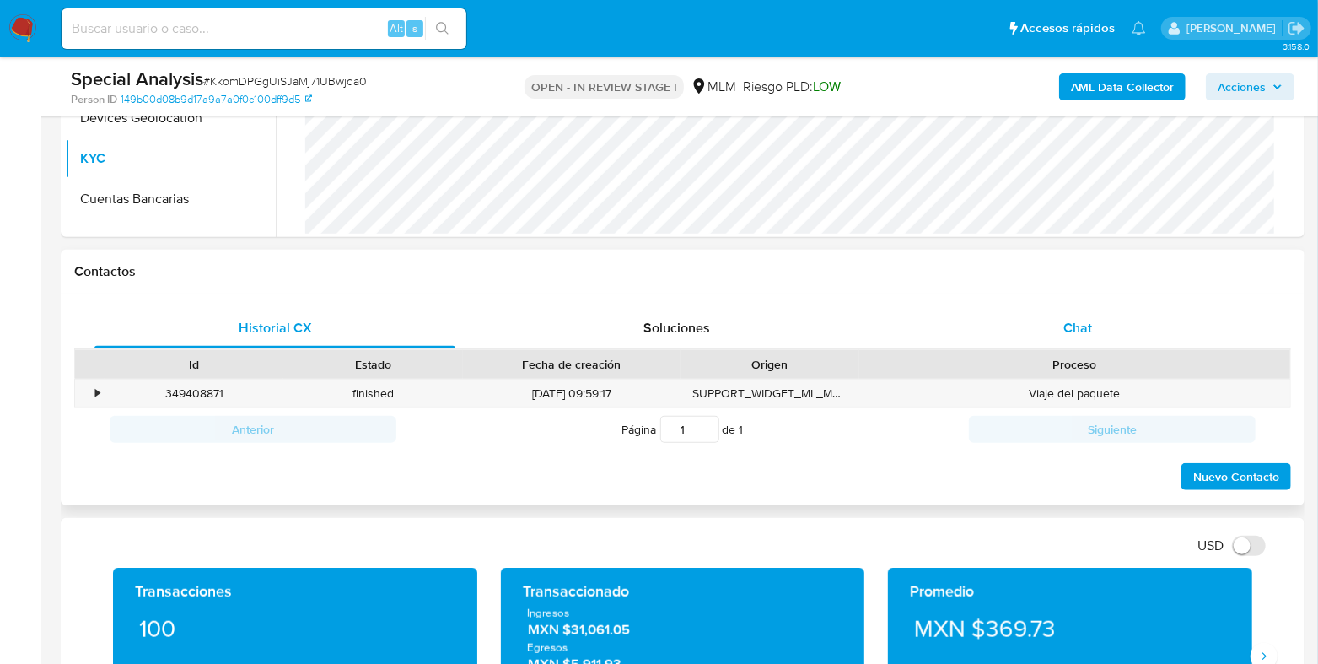
click at [1071, 326] on span "Chat" at bounding box center [1078, 327] width 29 height 19
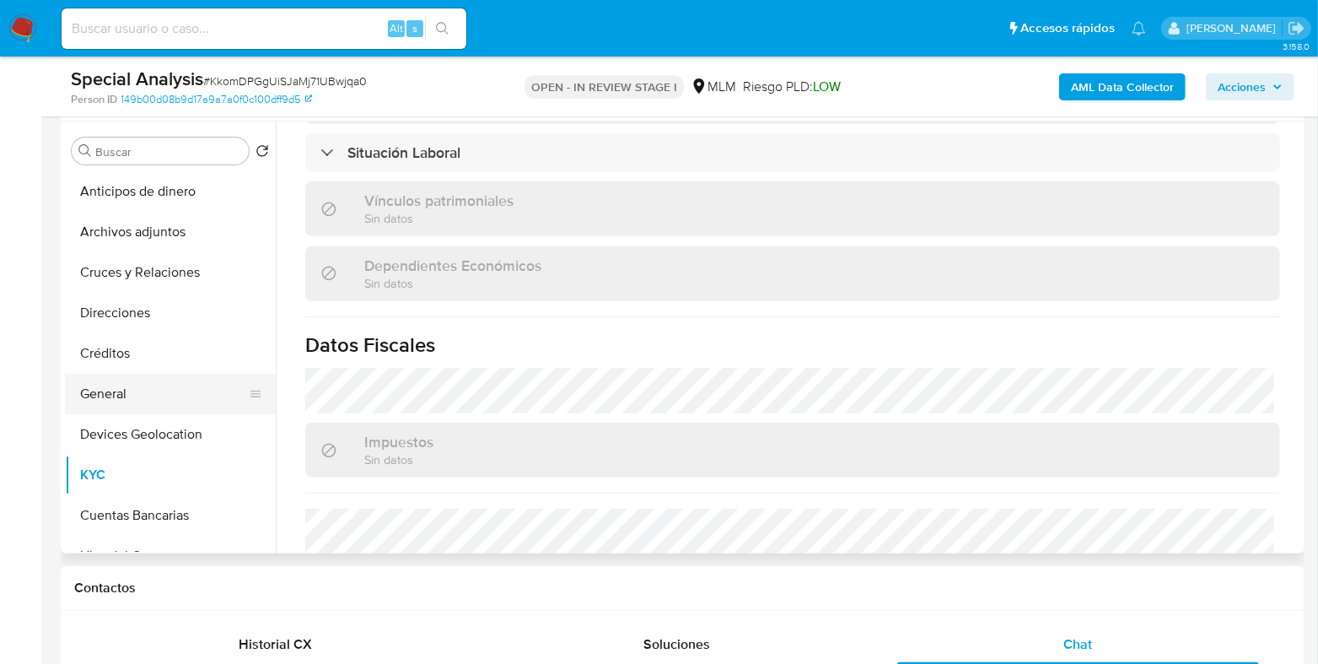
scroll to position [727, 0]
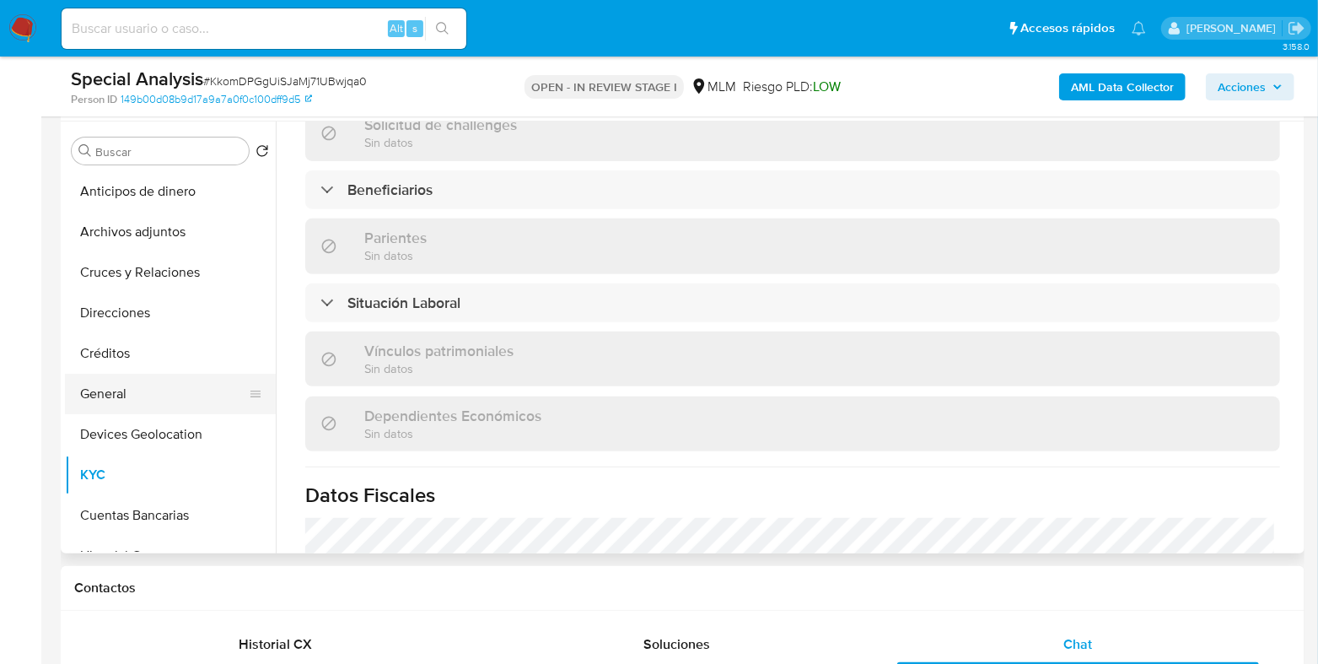
click at [111, 407] on button "General" at bounding box center [163, 394] width 197 height 40
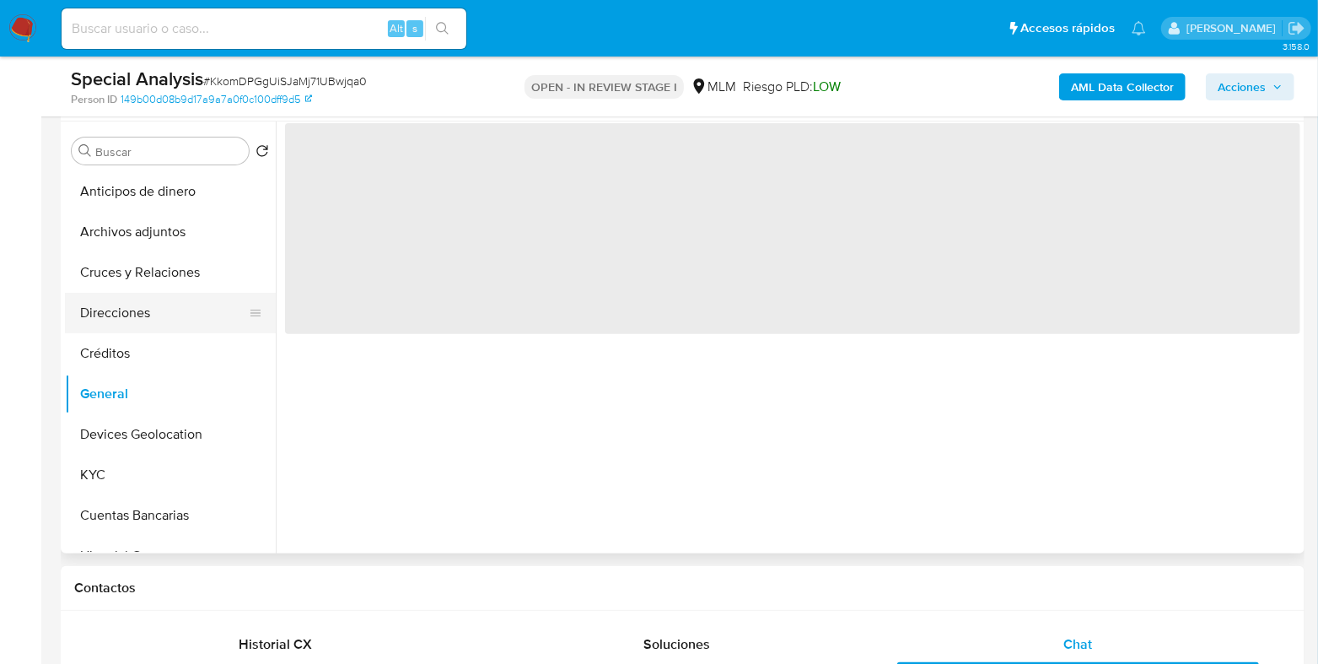
scroll to position [0, 0]
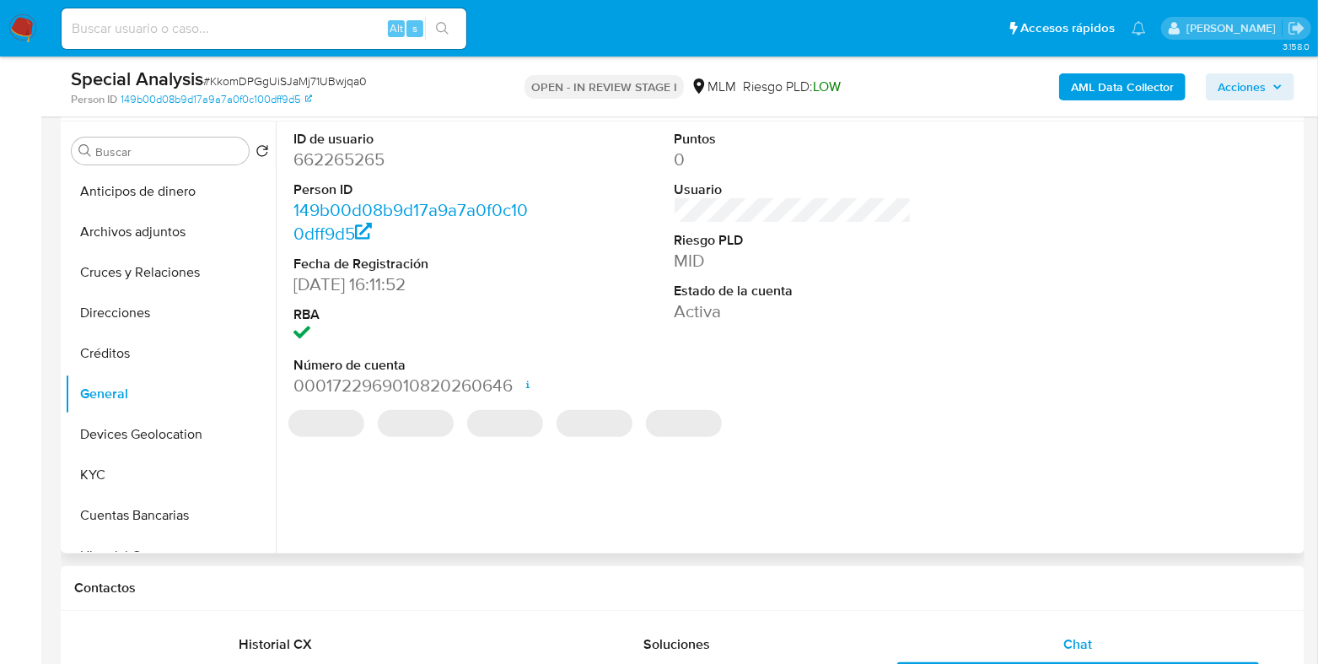
click at [336, 159] on dd "662265265" at bounding box center [412, 160] width 237 height 24
copy dd "662265265"
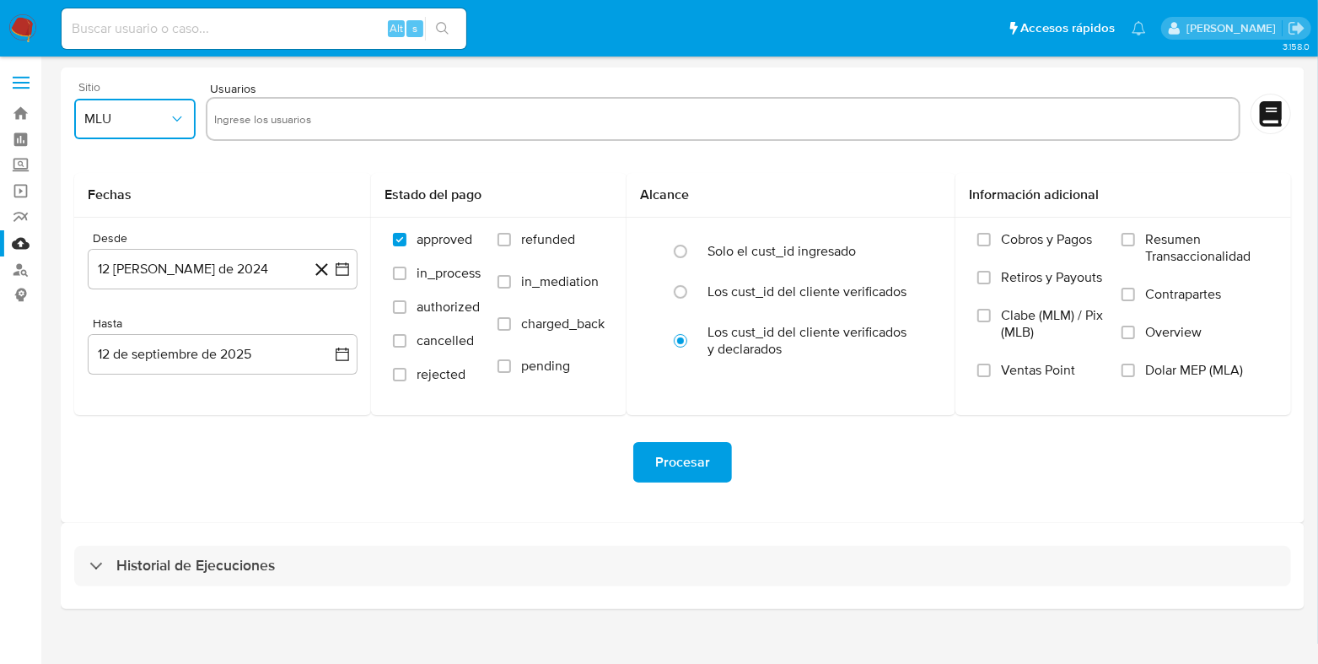
click at [145, 123] on span "MLU" at bounding box center [126, 118] width 84 height 17
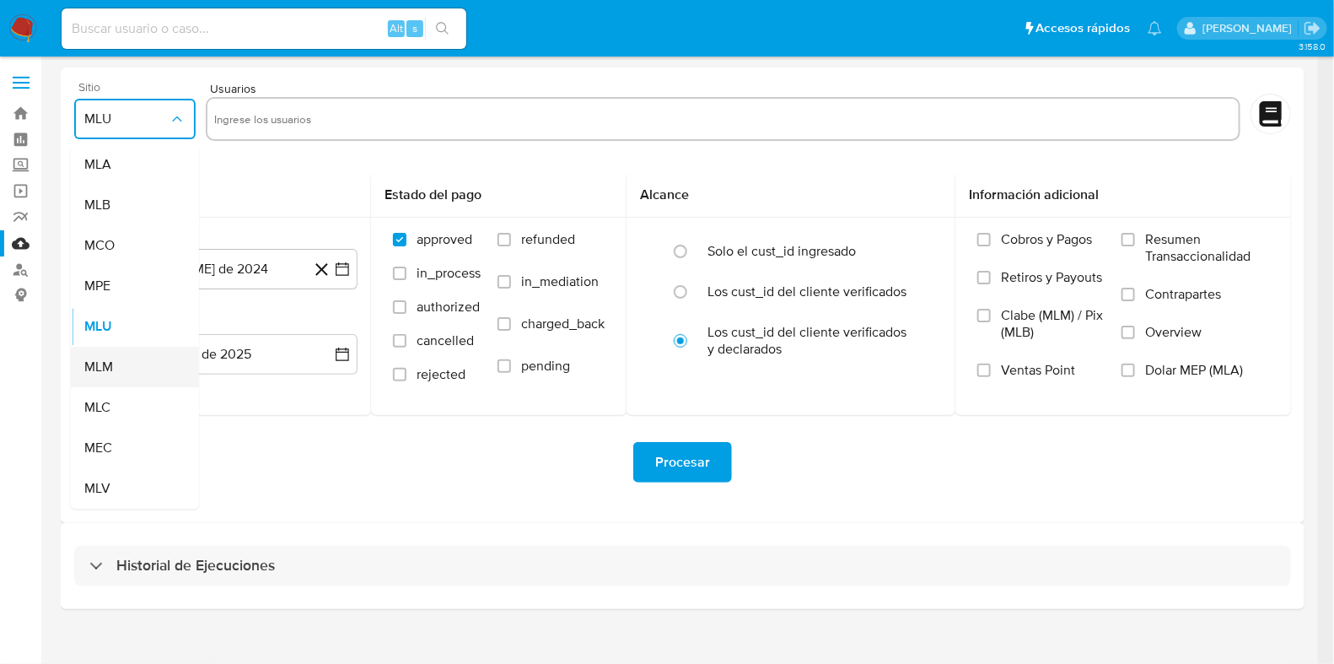
click at [133, 372] on div "MLM" at bounding box center [129, 367] width 91 height 40
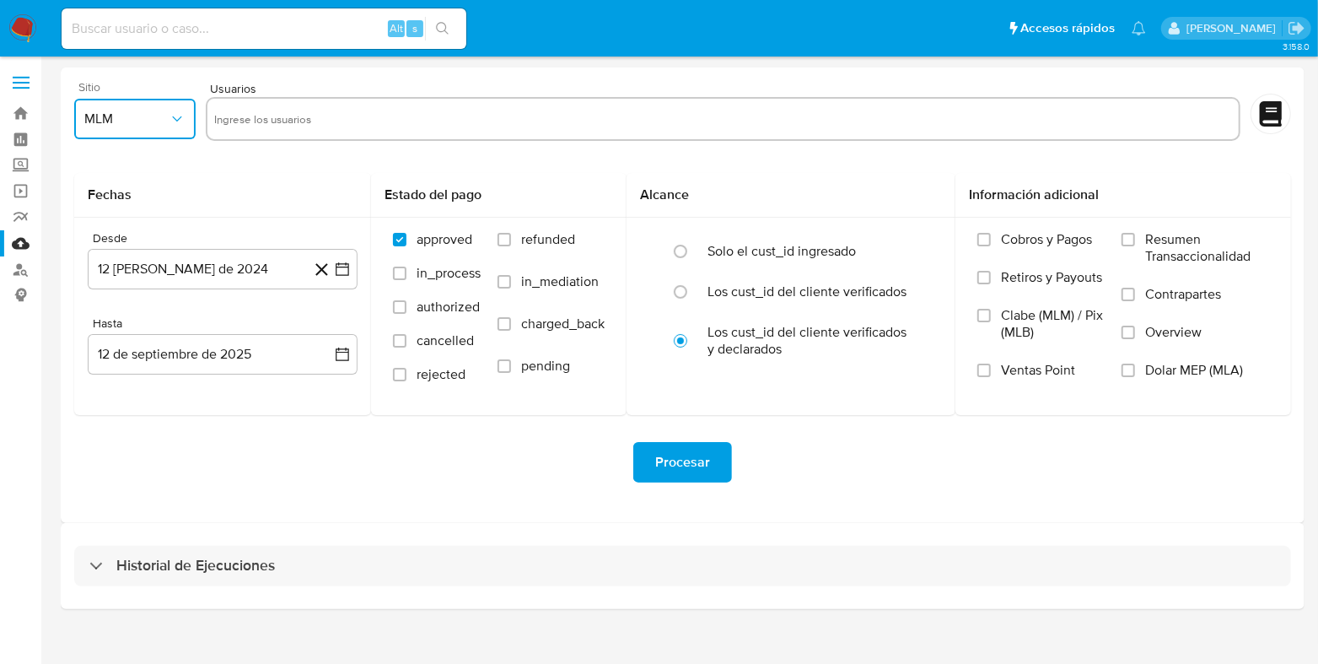
click at [263, 129] on input "text" at bounding box center [723, 118] width 1018 height 27
type input "662265265"
click at [218, 263] on button "12 de agosto de 2024" at bounding box center [223, 269] width 270 height 40
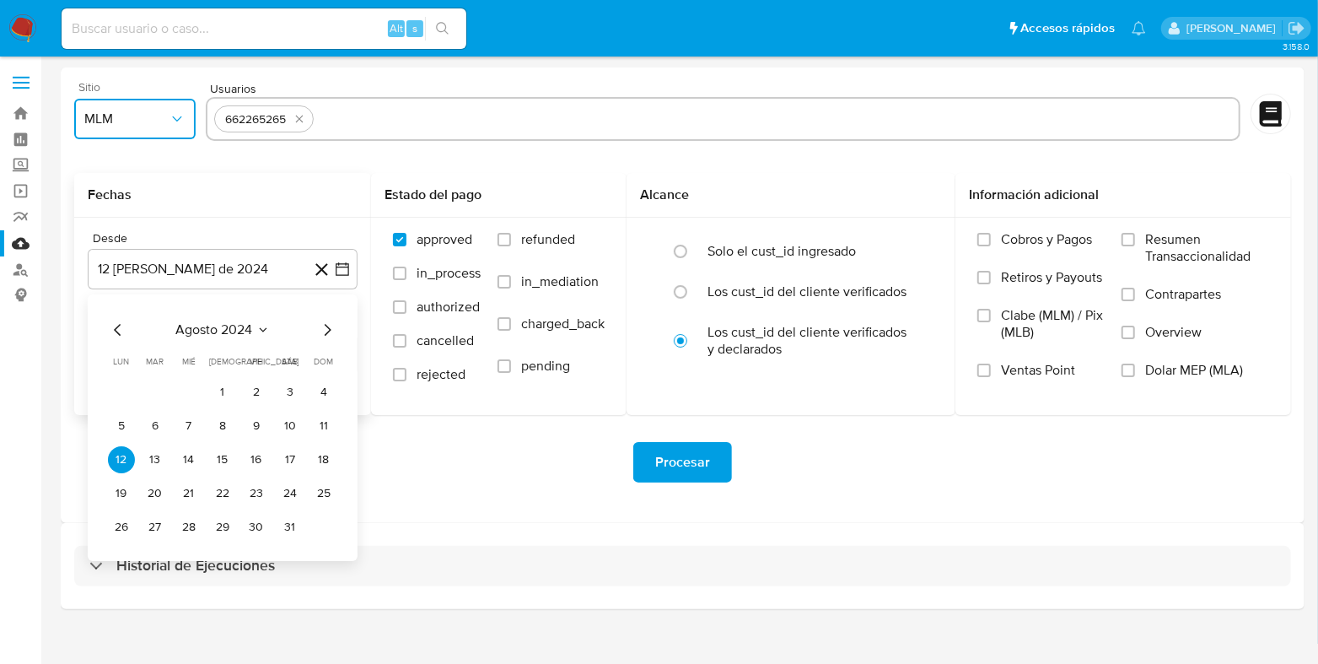
click at [257, 323] on icon "Seleccionar mes y año" at bounding box center [262, 329] width 13 height 13
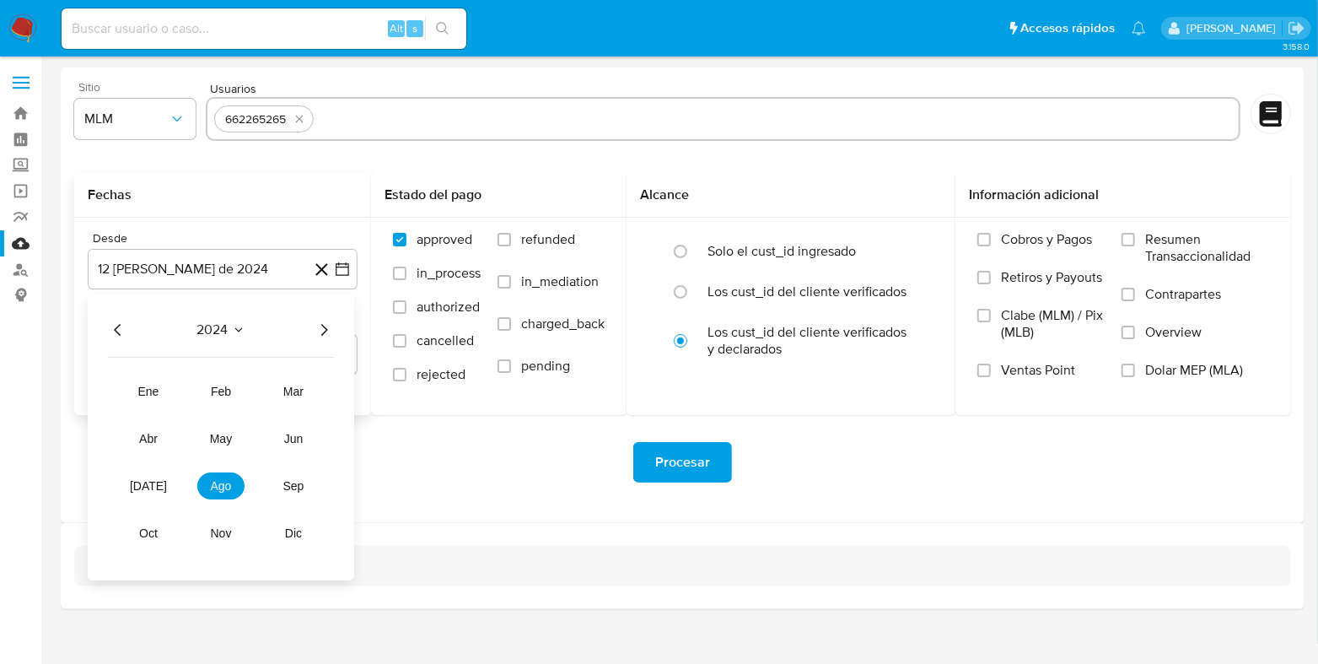
click at [327, 335] on icon "Año siguiente" at bounding box center [324, 330] width 20 height 20
click at [284, 391] on span "mar" at bounding box center [293, 391] width 20 height 13
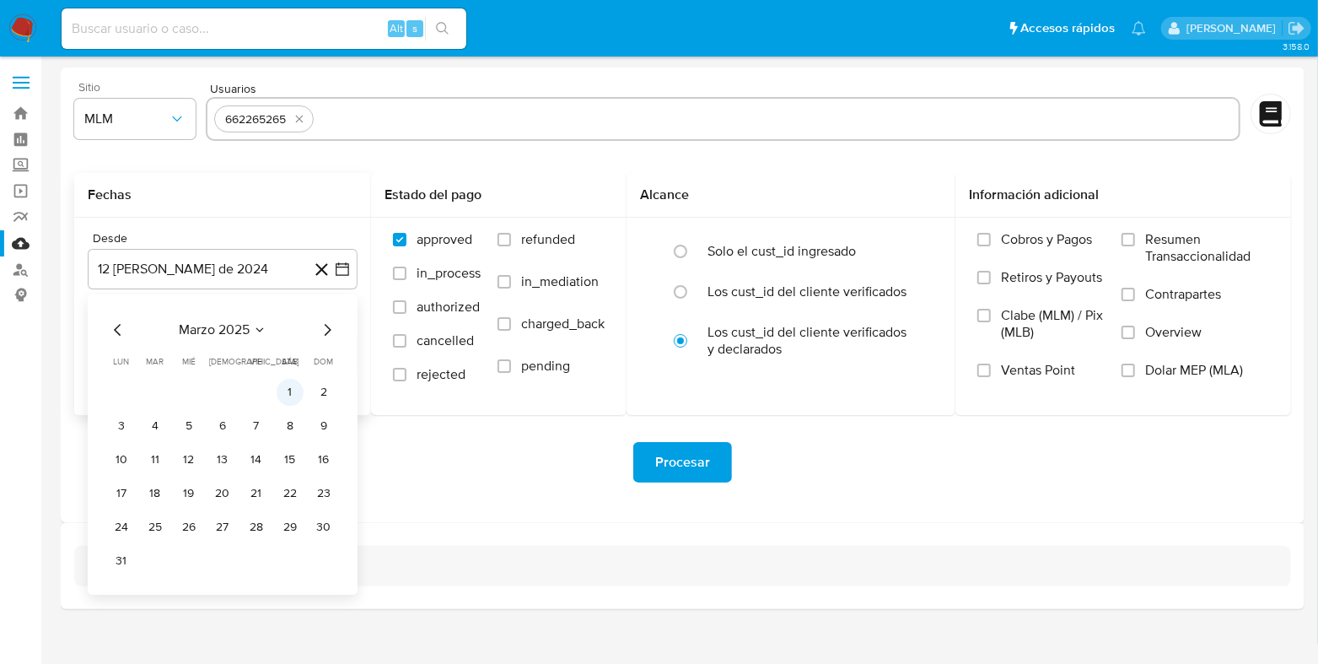
click at [280, 393] on button "1" at bounding box center [290, 392] width 27 height 27
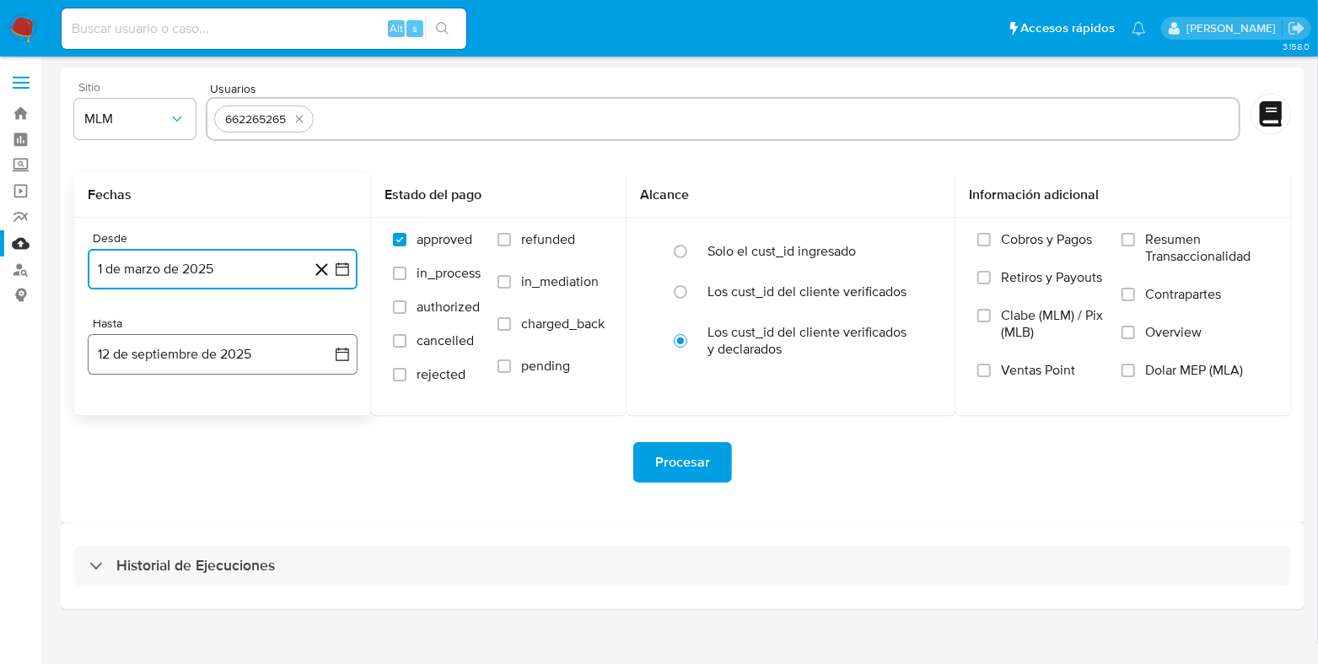
click at [224, 369] on button "12 de septiembre de 2025" at bounding box center [223, 354] width 270 height 40
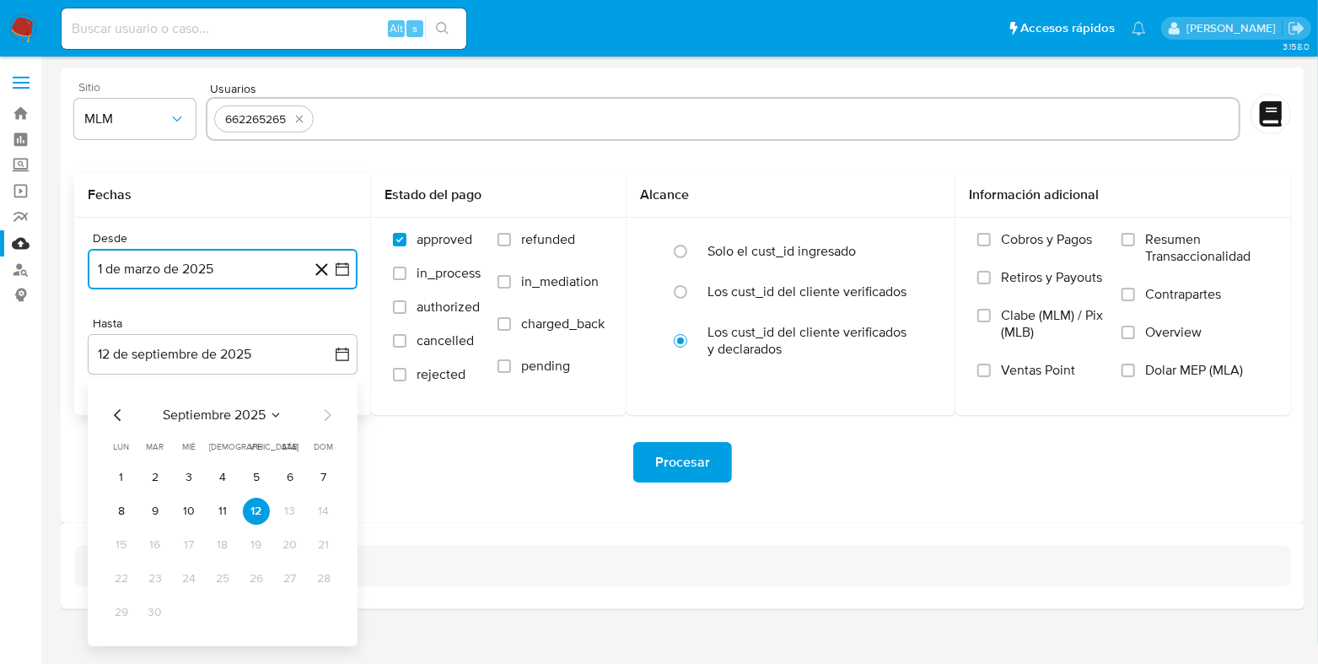
click at [114, 409] on icon "Mes anterior" at bounding box center [118, 415] width 20 height 20
click at [325, 608] on button "31" at bounding box center [323, 612] width 27 height 27
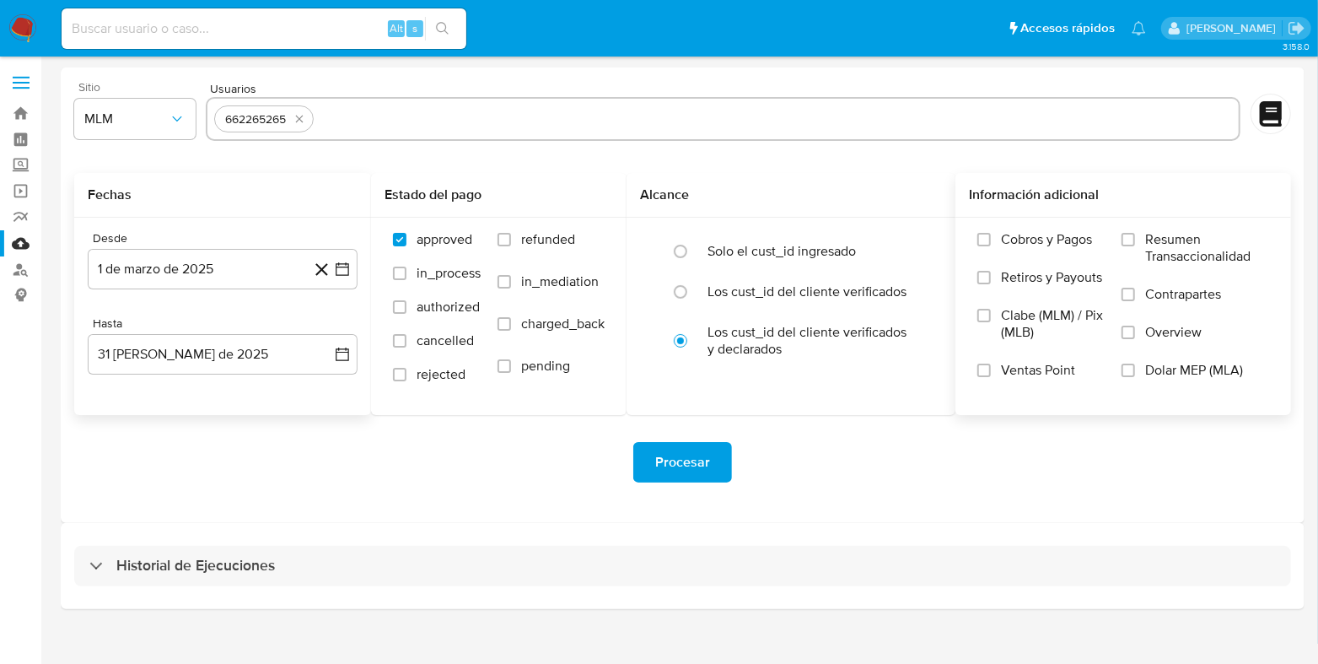
click at [1144, 331] on label "Overview" at bounding box center [1196, 343] width 148 height 38
click at [1135, 331] on input "Overview" at bounding box center [1128, 332] width 13 height 13
click at [707, 474] on span "Procesar" at bounding box center [682, 462] width 55 height 37
